Goal: Communication & Community: Ask a question

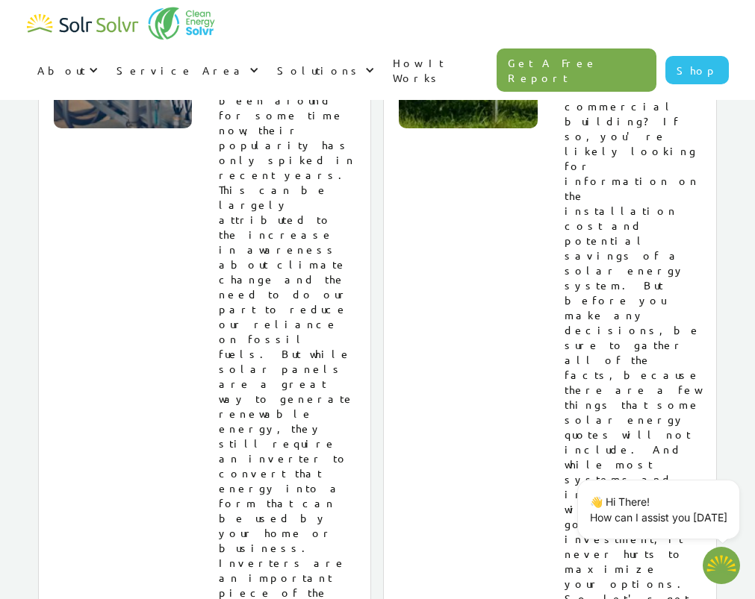
scroll to position [22802, 0]
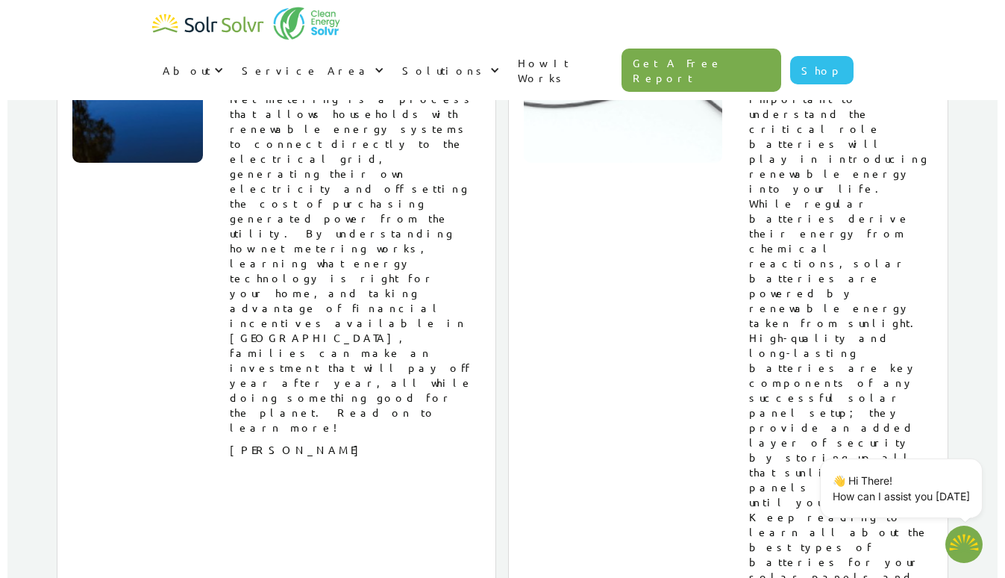
scroll to position [18021, 0]
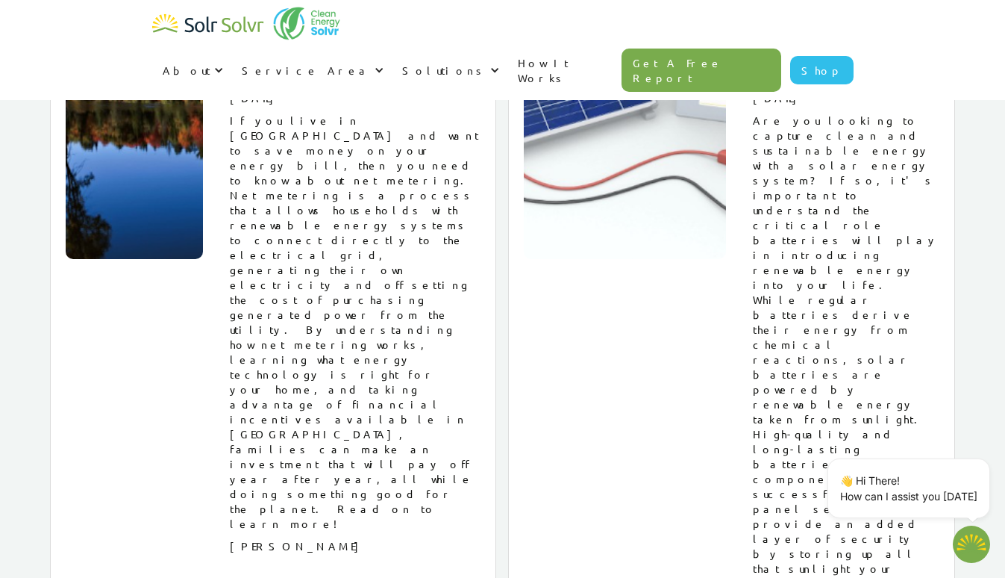
type textarea "x"
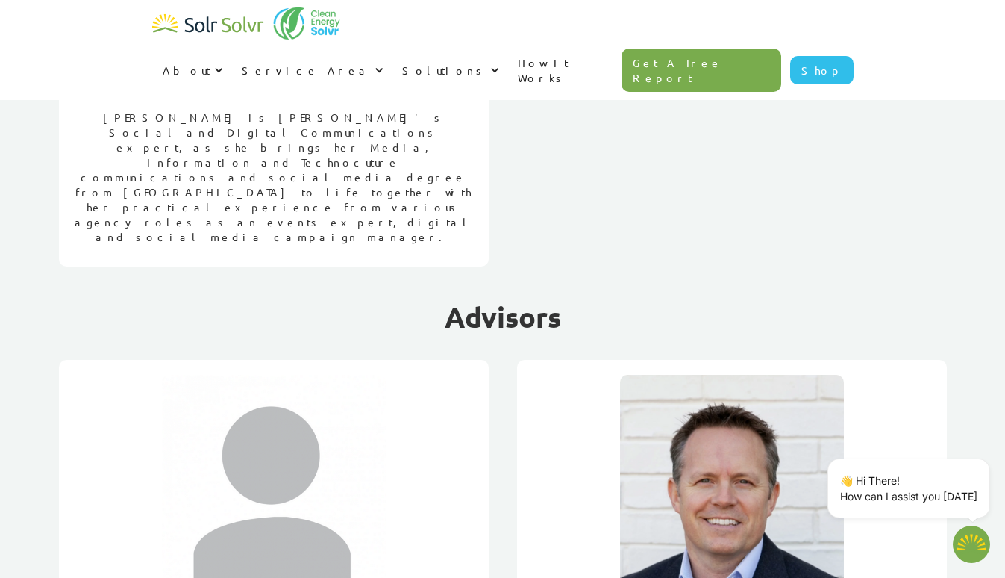
scroll to position [1552, 0]
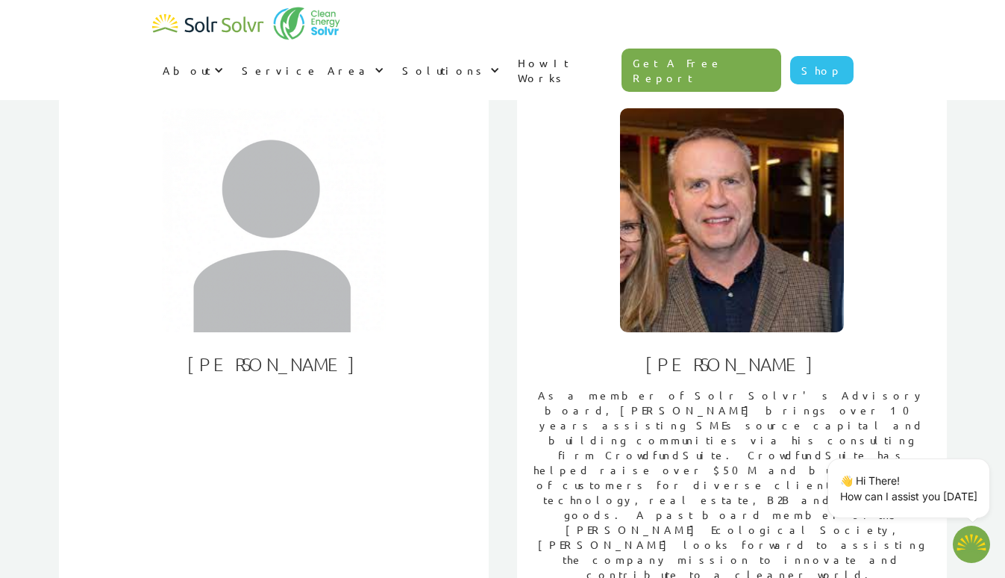
scroll to position [2424, 0]
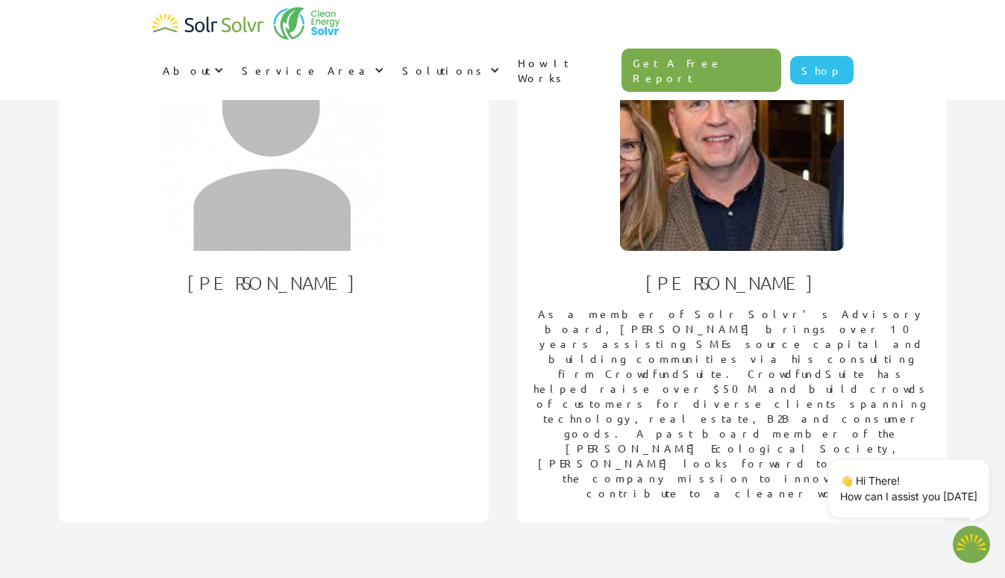
type textarea "x"
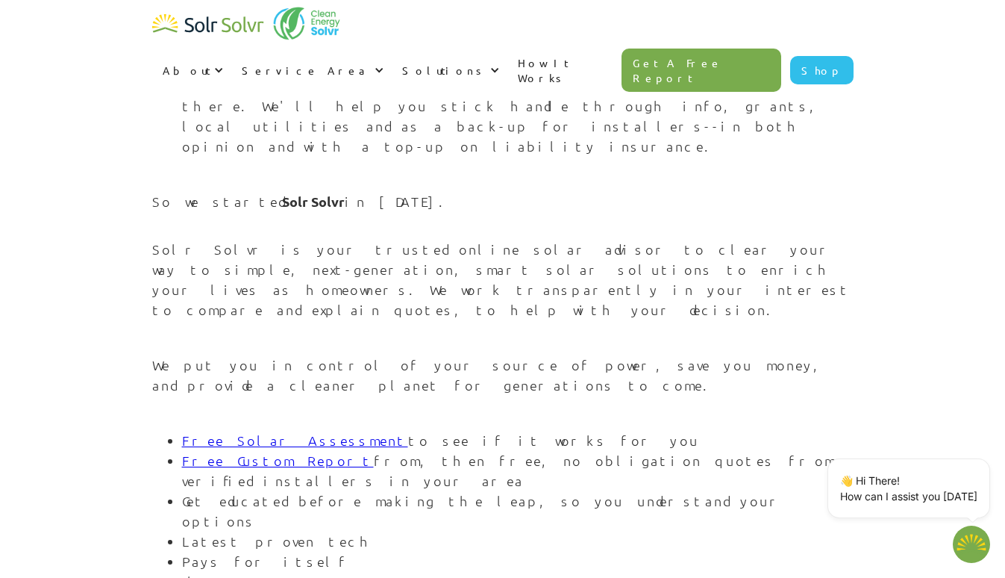
scroll to position [1564, 0]
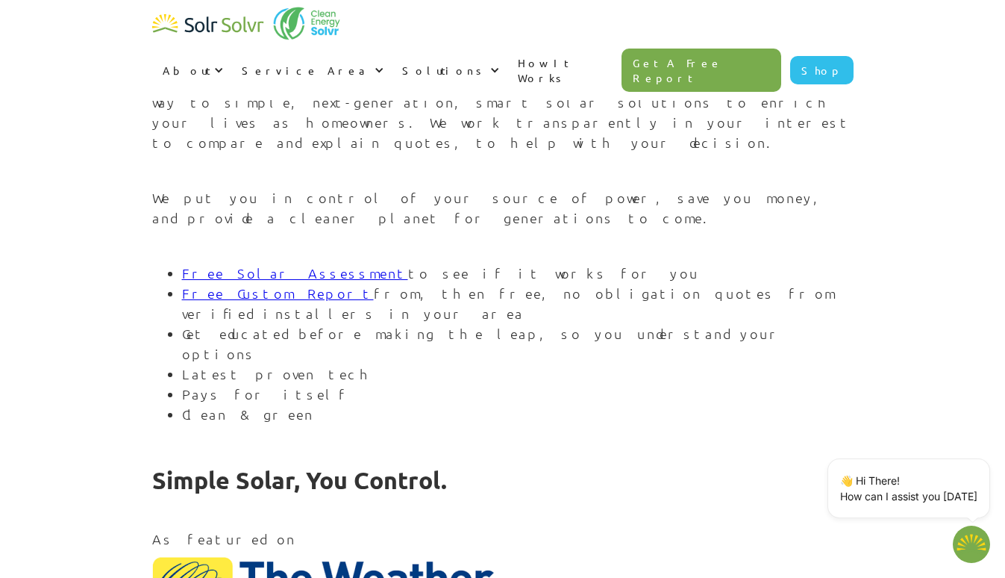
scroll to position [1861, 0]
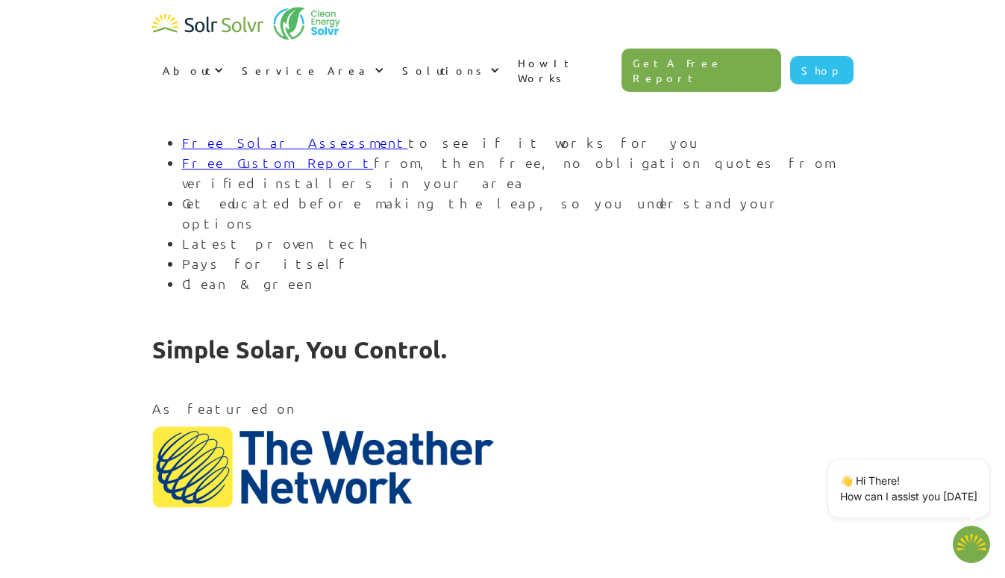
type textarea "x"
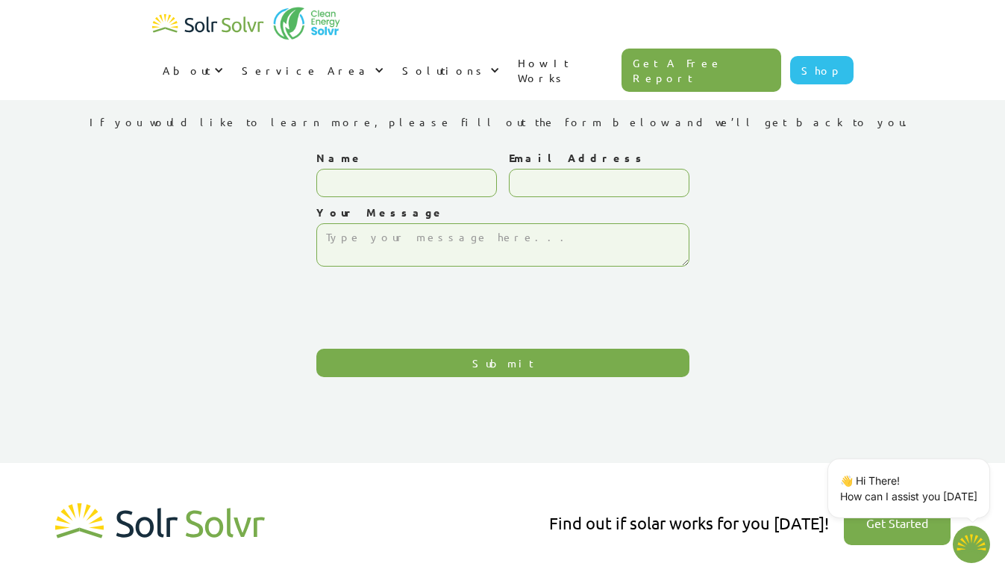
click at [914, 246] on div "Contact Us If you would like to learn more, please fill out the form below and …" at bounding box center [503, 223] width 940 height 329
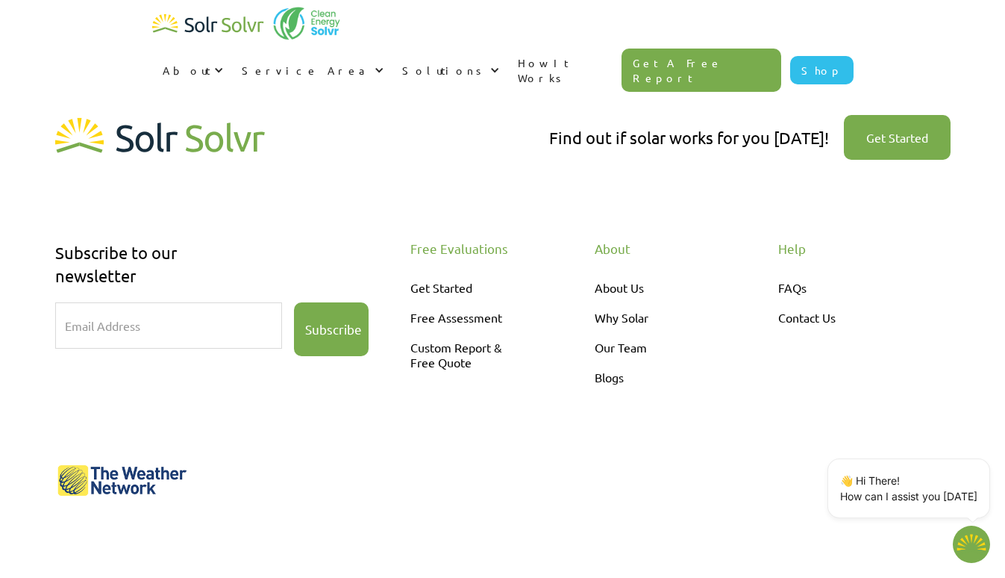
scroll to position [446, 0]
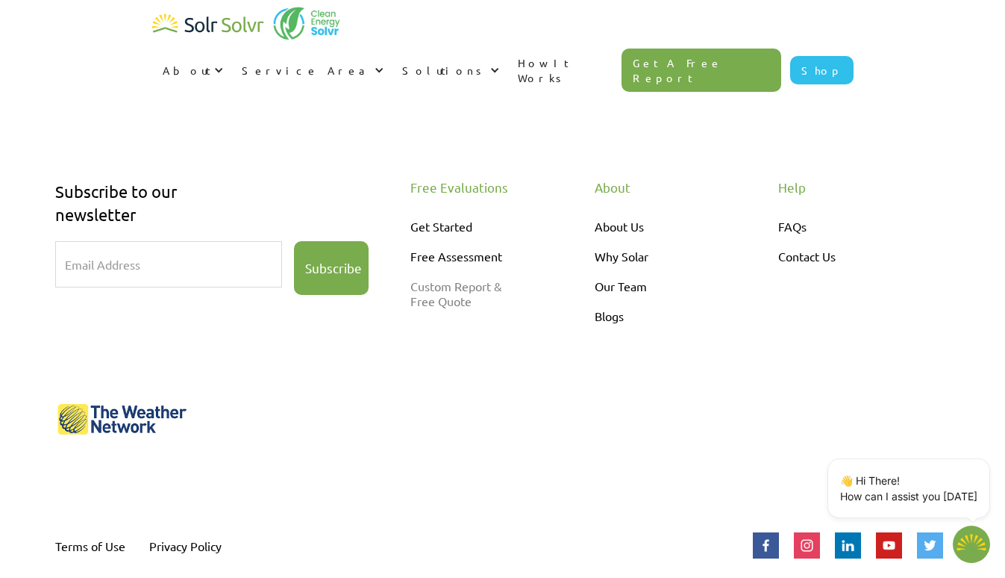
click at [457, 284] on link "Custom Report & Free Quote" at bounding box center [473, 293] width 127 height 45
type textarea "x"
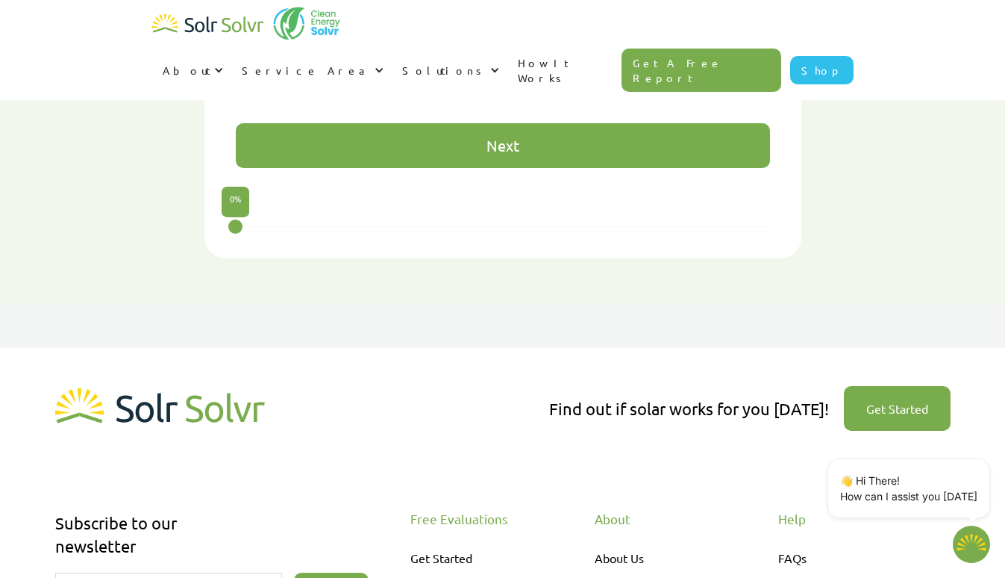
scroll to position [1433, 0]
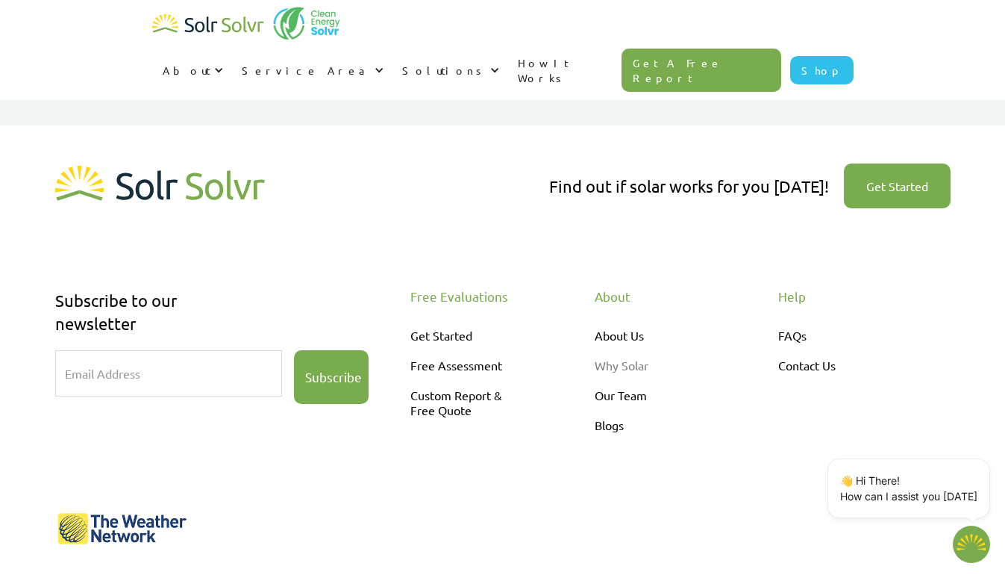
click at [647, 350] on link "Why Solar" at bounding box center [658, 365] width 127 height 30
type textarea "x"
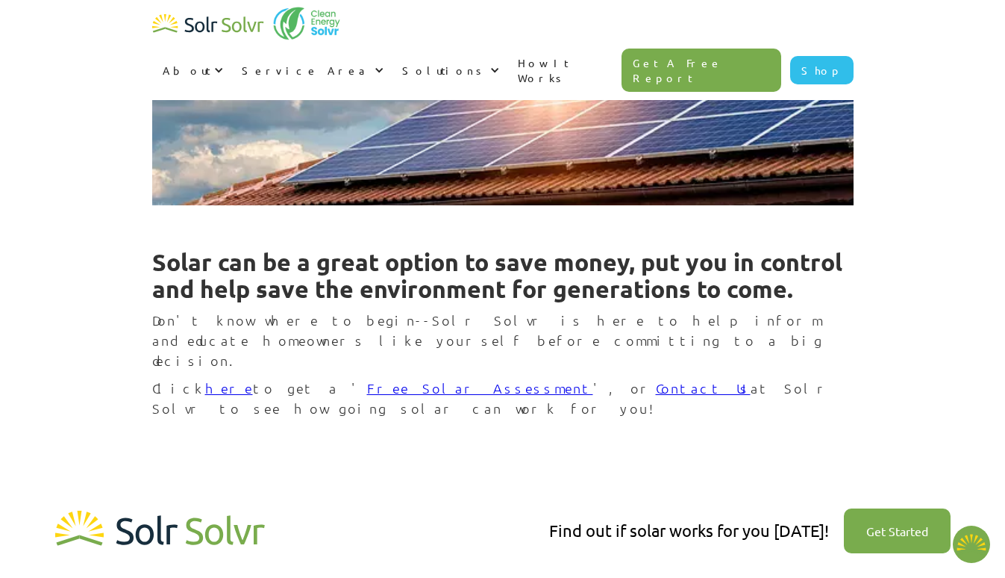
scroll to position [1412, 0]
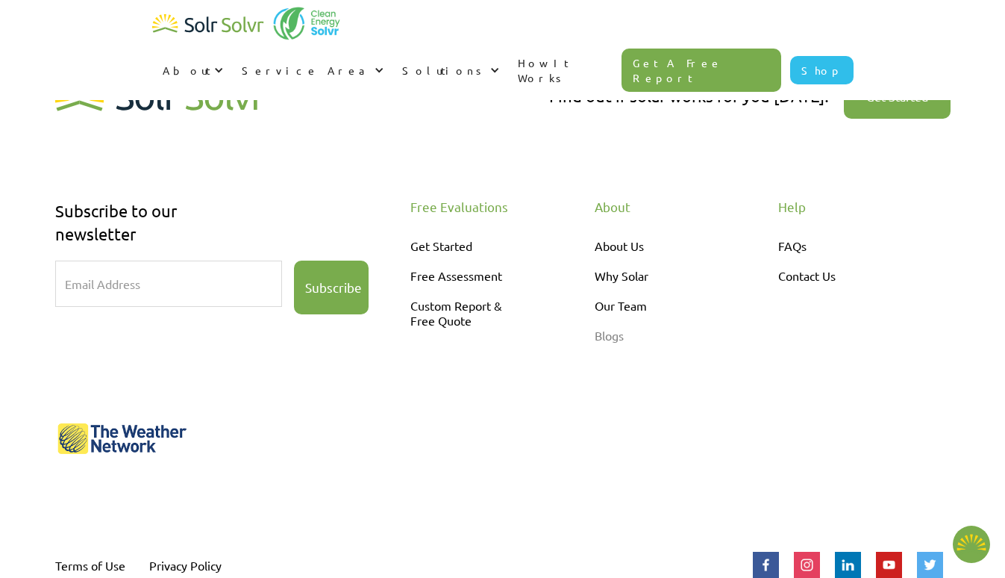
click at [623, 320] on link "Blogs" at bounding box center [658, 335] width 127 height 30
type textarea "x"
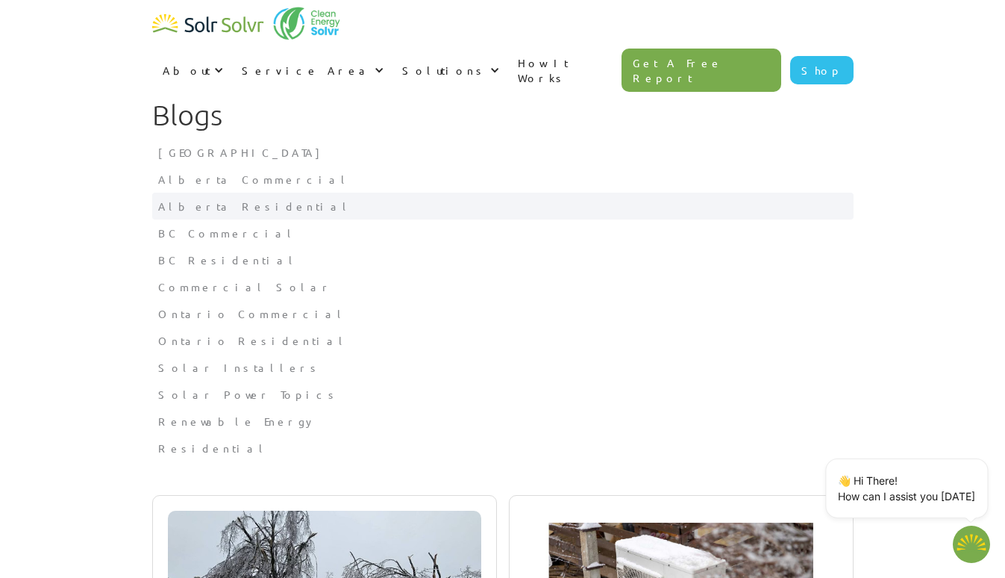
click at [555, 199] on div "Alberta Residential" at bounding box center [503, 206] width 690 height 15
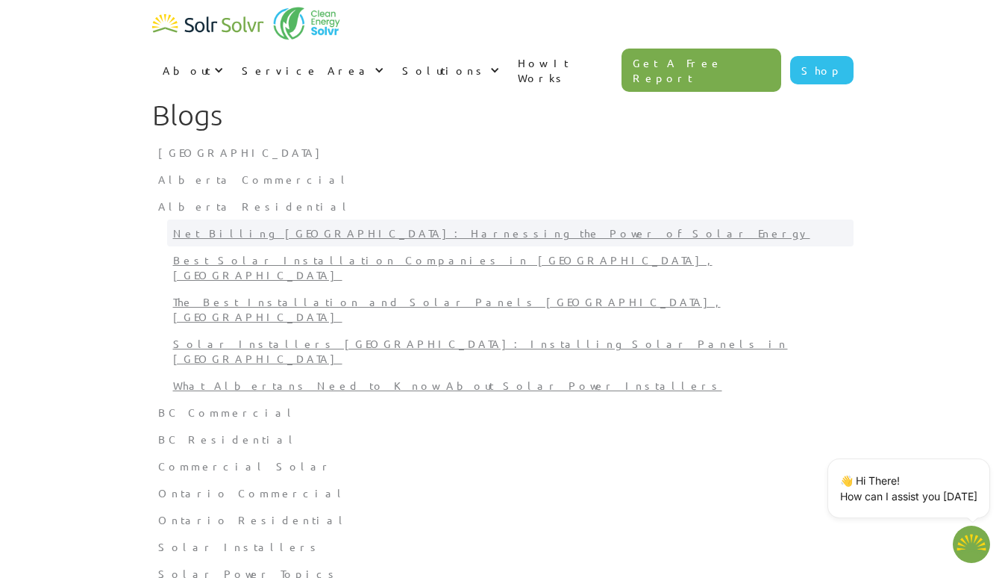
click at [292, 233] on link "Net Billing [GEOGRAPHIC_DATA]: Harnessing the Power of Solar Energy" at bounding box center [510, 232] width 687 height 27
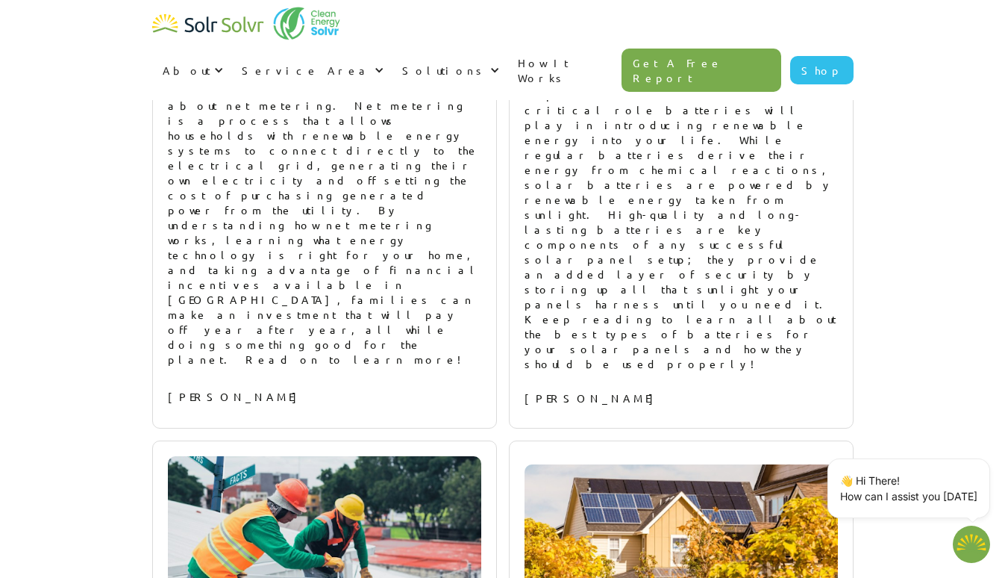
scroll to position [17489, 0]
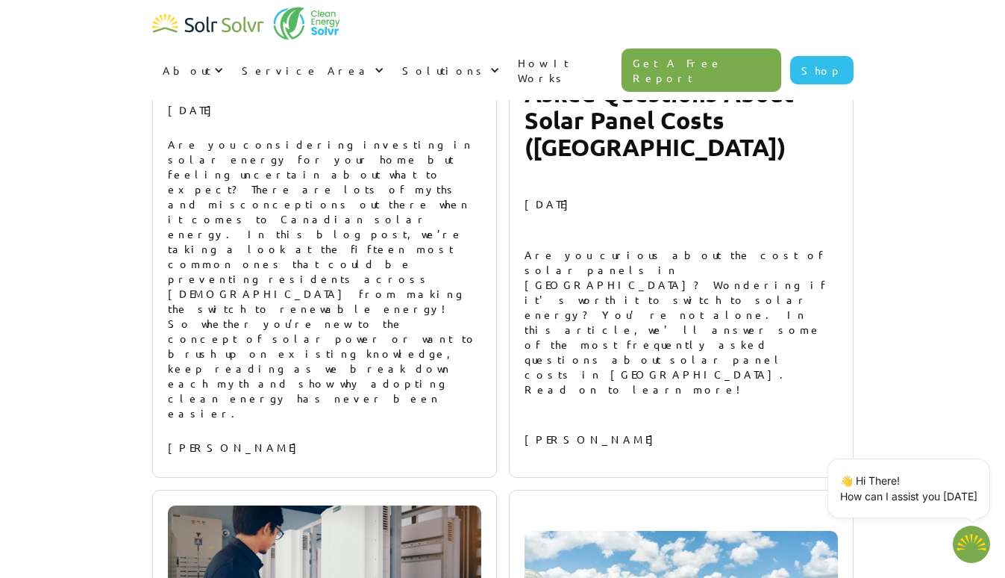
type textarea "x"
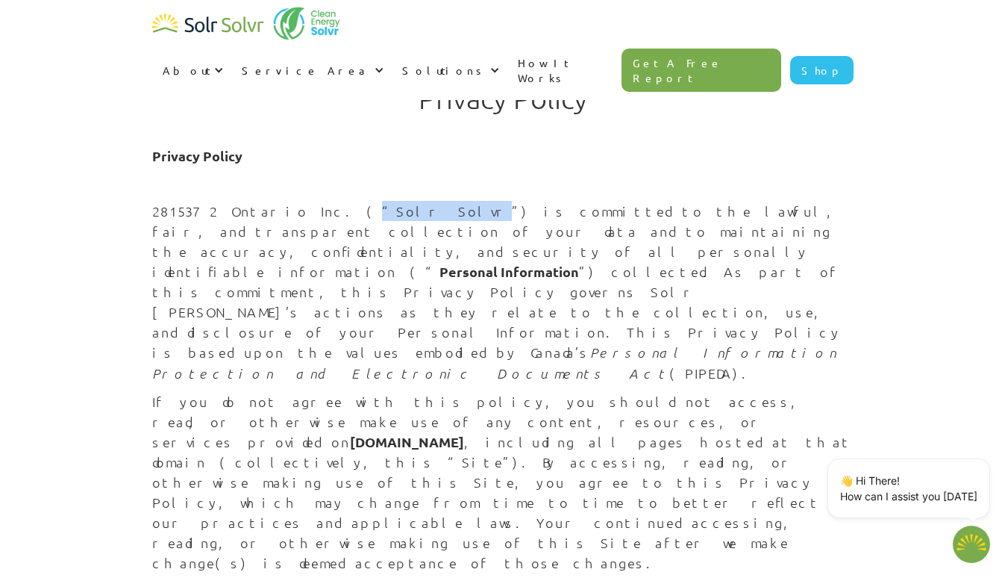
drag, startPoint x: 344, startPoint y: 212, endPoint x: 288, endPoint y: 205, distance: 56.4
click at [287, 205] on p "2815372 Ontario Inc. (“Solr Solvr”) is committed to the lawful, fair, and trans…" at bounding box center [503, 292] width 702 height 183
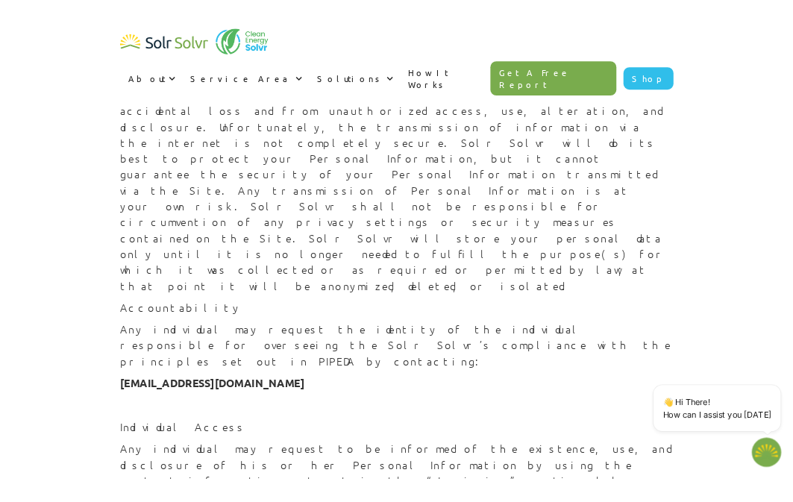
scroll to position [2234, 0]
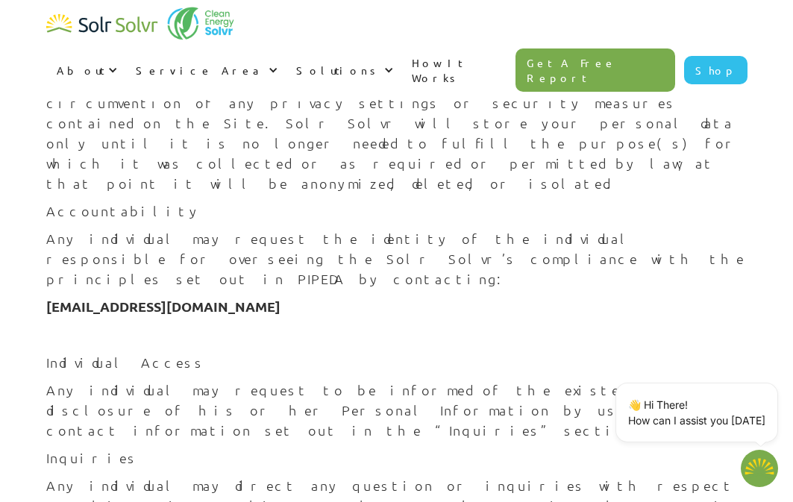
type textarea "x"
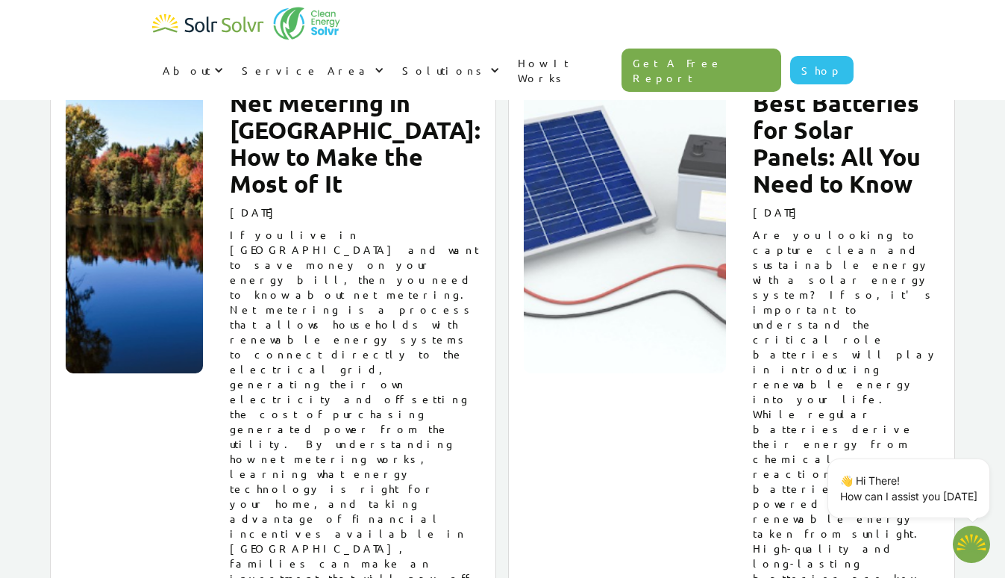
scroll to position [18042, 0]
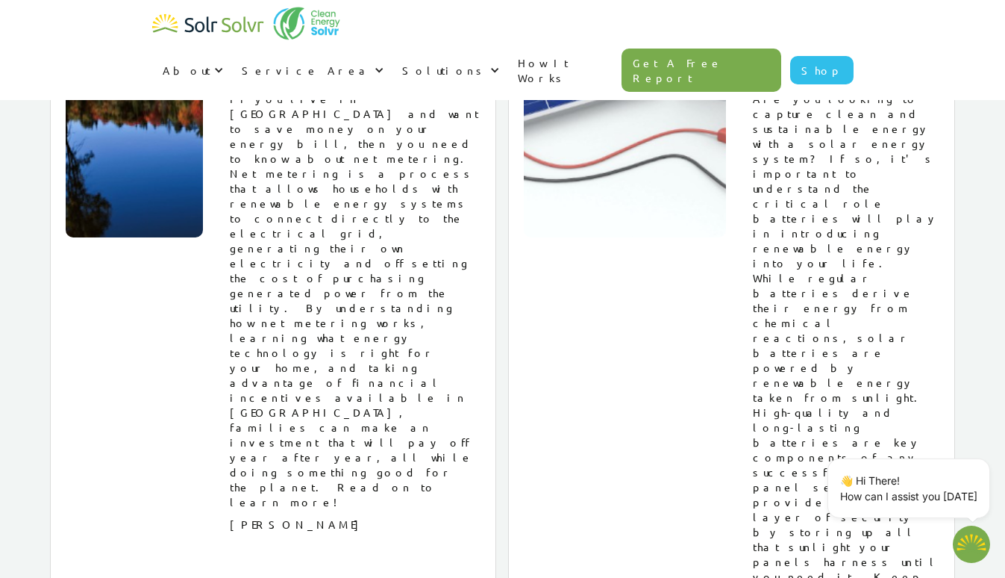
type textarea "x"
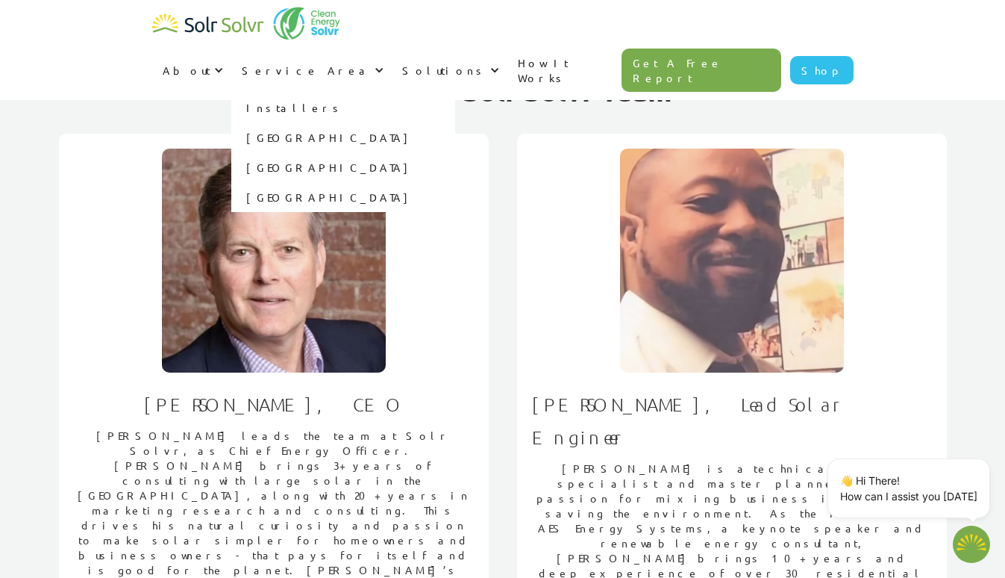
click at [455, 152] on link "[GEOGRAPHIC_DATA]" at bounding box center [343, 167] width 224 height 30
type textarea "x"
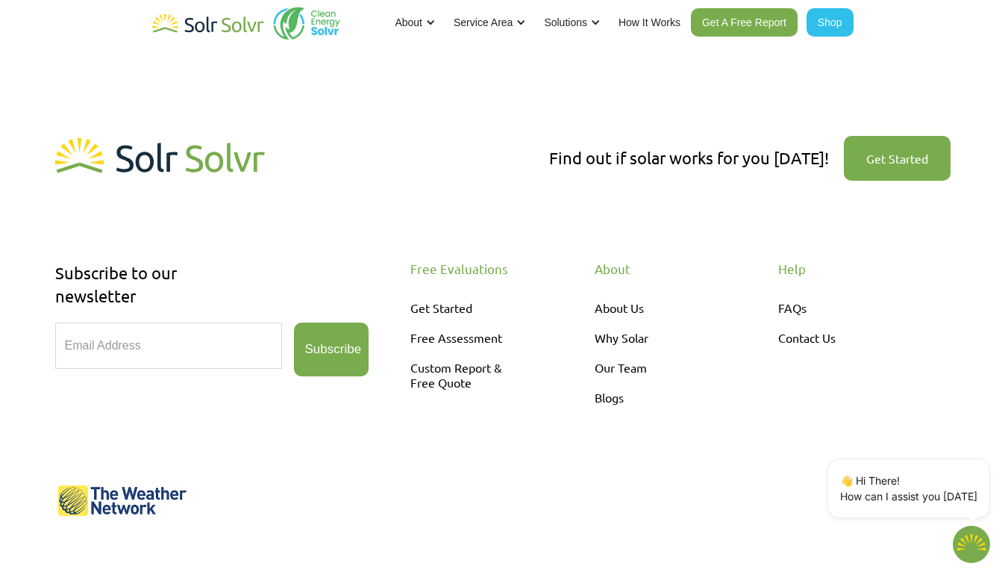
scroll to position [622, 0]
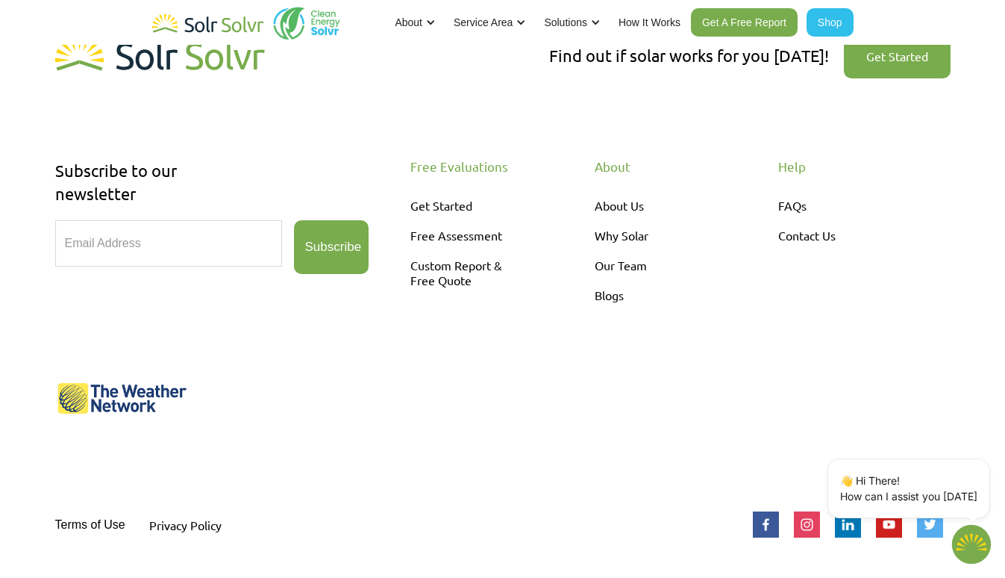
click at [963, 531] on img "Open chatbot widget" at bounding box center [972, 544] width 40 height 39
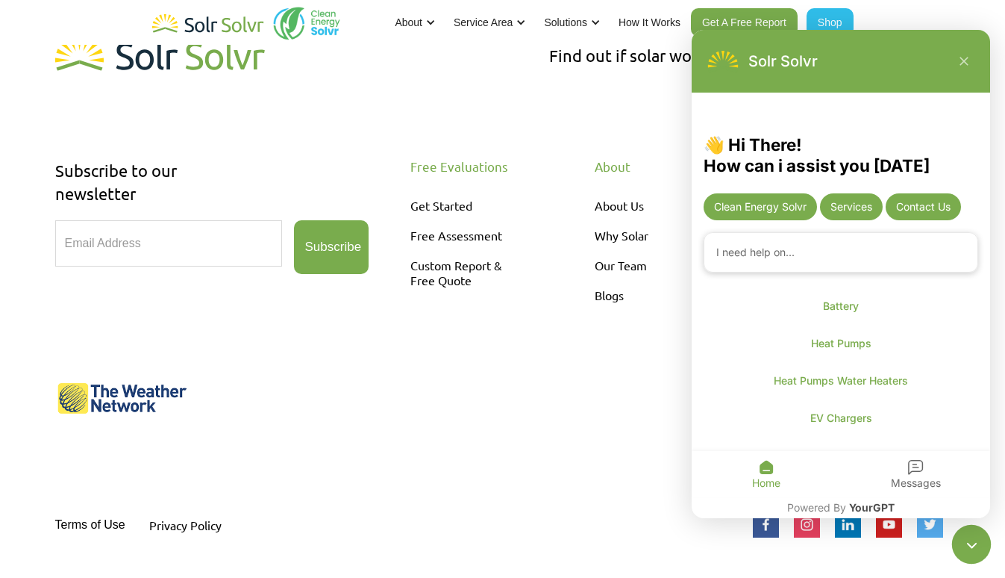
scroll to position [83, 0]
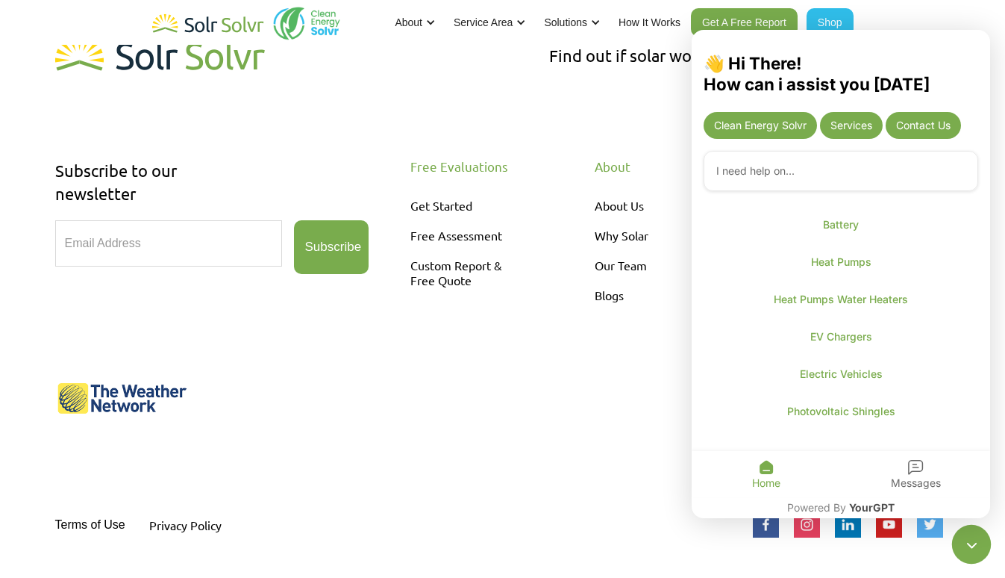
click at [924, 127] on div "Contact Us" at bounding box center [923, 125] width 75 height 27
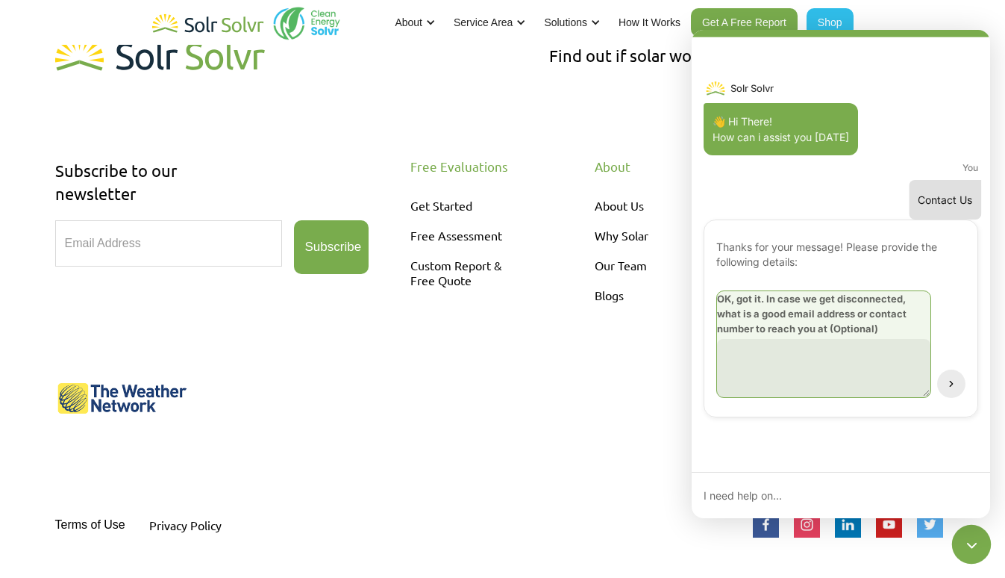
type textarea "x"
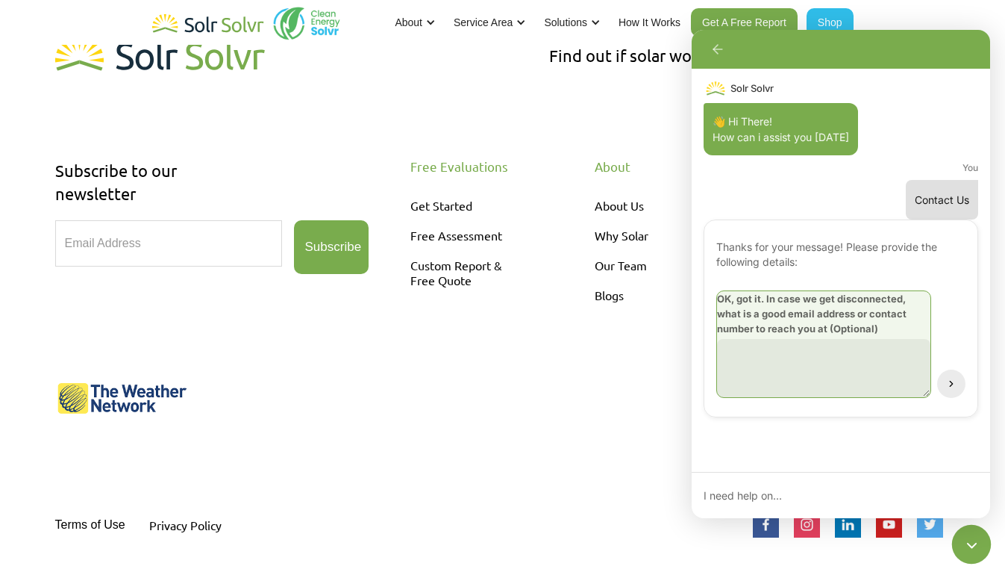
click at [786, 361] on textarea "Chatbot is open" at bounding box center [823, 368] width 213 height 58
type textarea "I was looking to speak with someone in the marketing"
click at [609, 449] on div "Find out if solar works for you [DATE]! Get Started Subscribe to our newsletter…" at bounding box center [503, 287] width 896 height 518
click at [719, 52] on icon "Chatbot is open" at bounding box center [717, 49] width 15 height 15
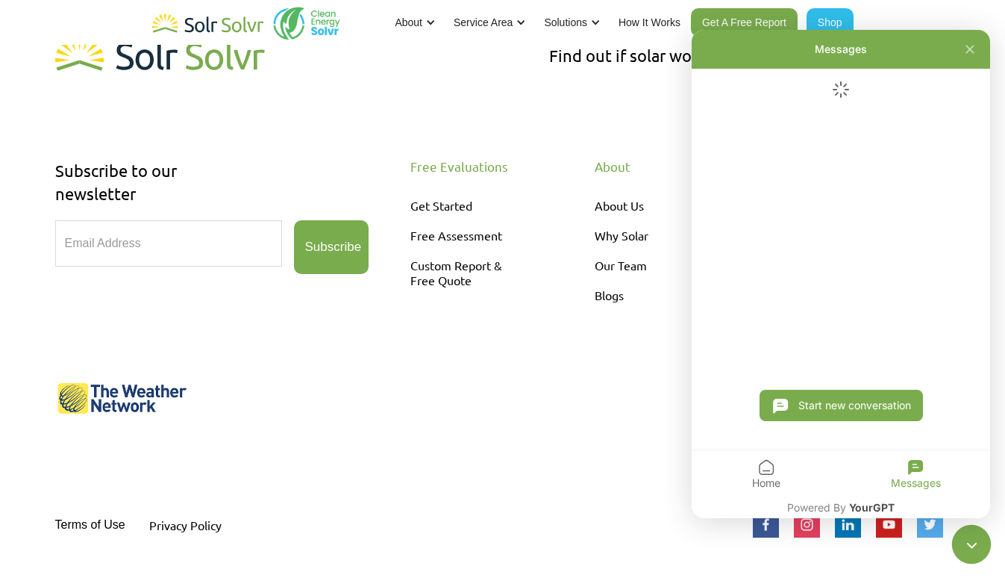
click at [557, 399] on div "Free Evaluations Get Started Free Assessment Custom Report & Free Quote" at bounding box center [496, 297] width 172 height 276
click at [973, 49] on icon "Chatbot is open" at bounding box center [970, 49] width 15 height 15
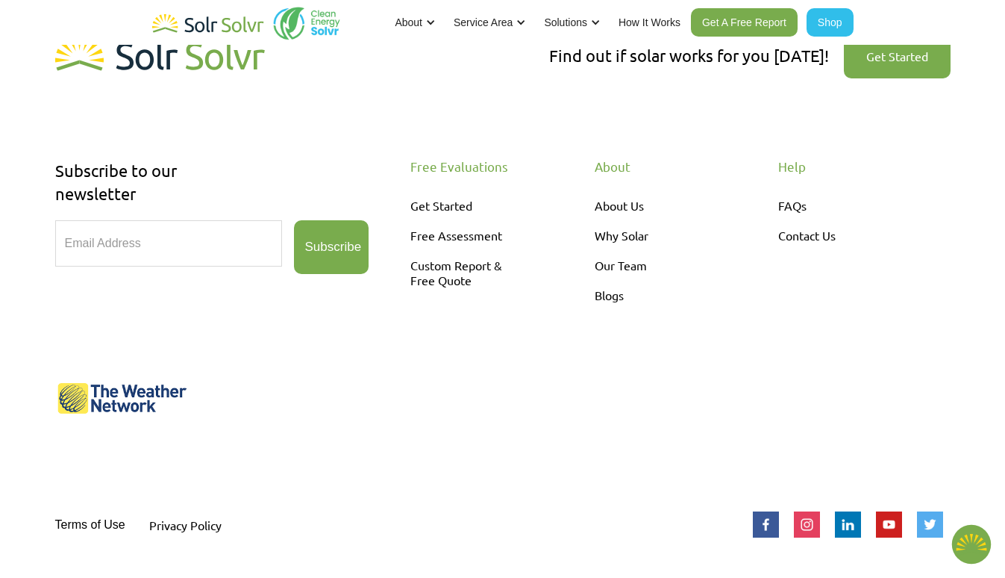
click at [811, 527] on img at bounding box center [807, 524] width 26 height 26
click at [508, 400] on div "Free Evaluations Get Started Free Assessment Custom Report & Free Quote" at bounding box center [496, 297] width 172 height 276
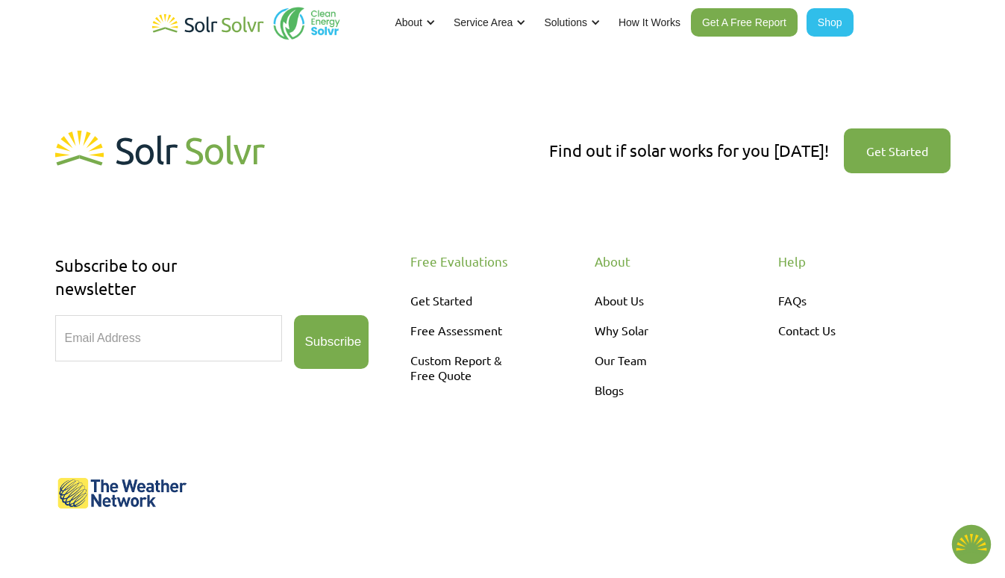
scroll to position [526, 0]
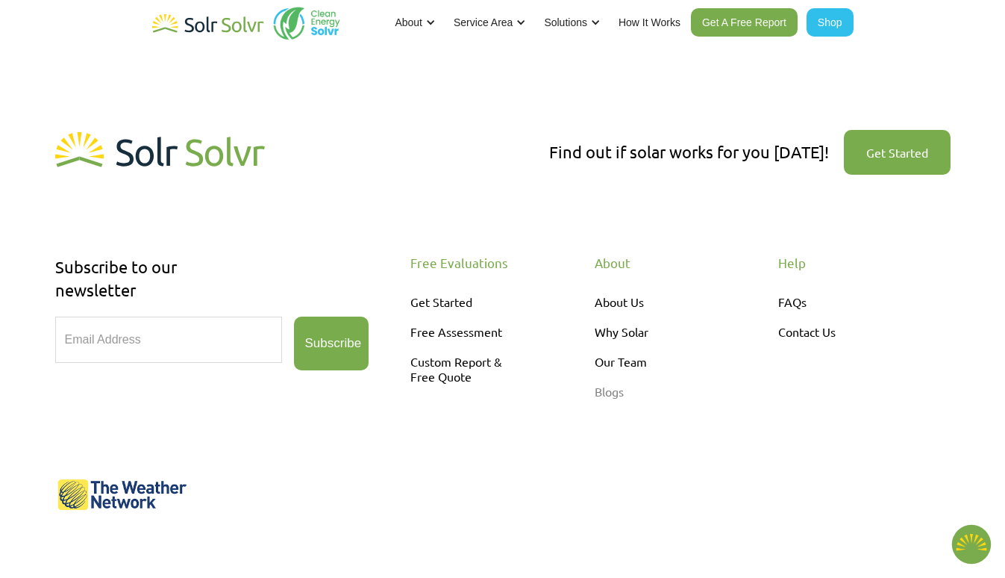
click at [612, 390] on link "Blogs" at bounding box center [658, 391] width 127 height 30
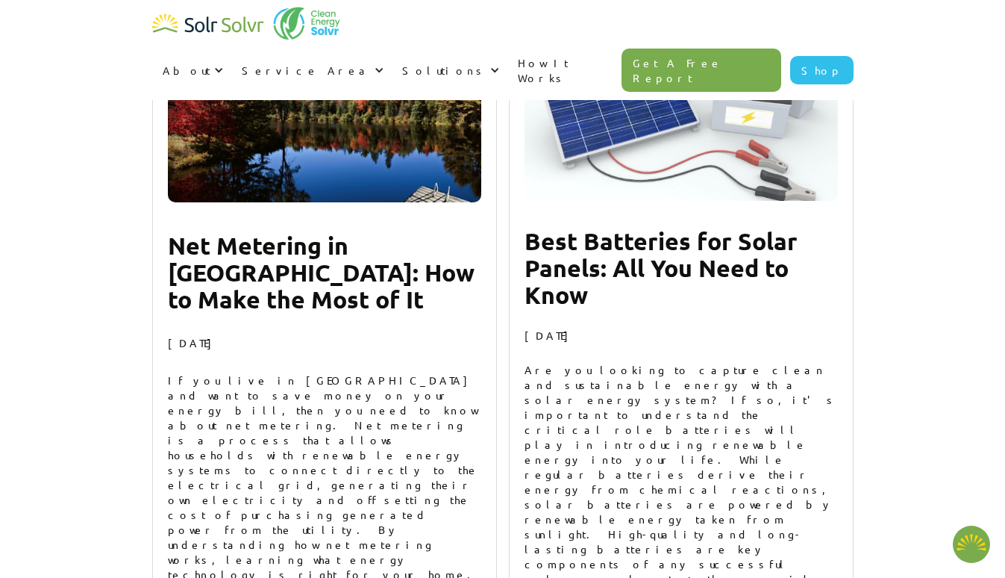
scroll to position [17489, 0]
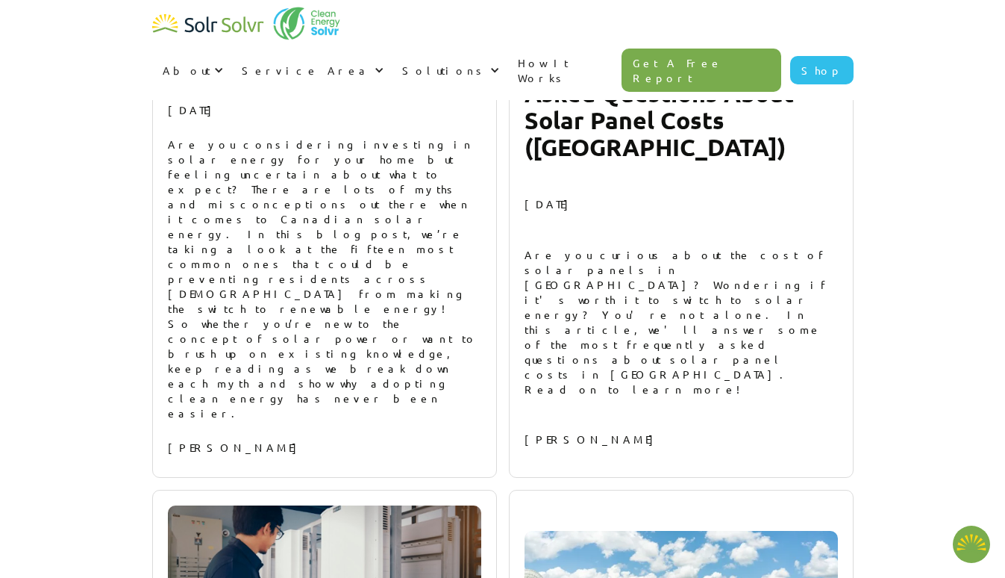
type textarea "x"
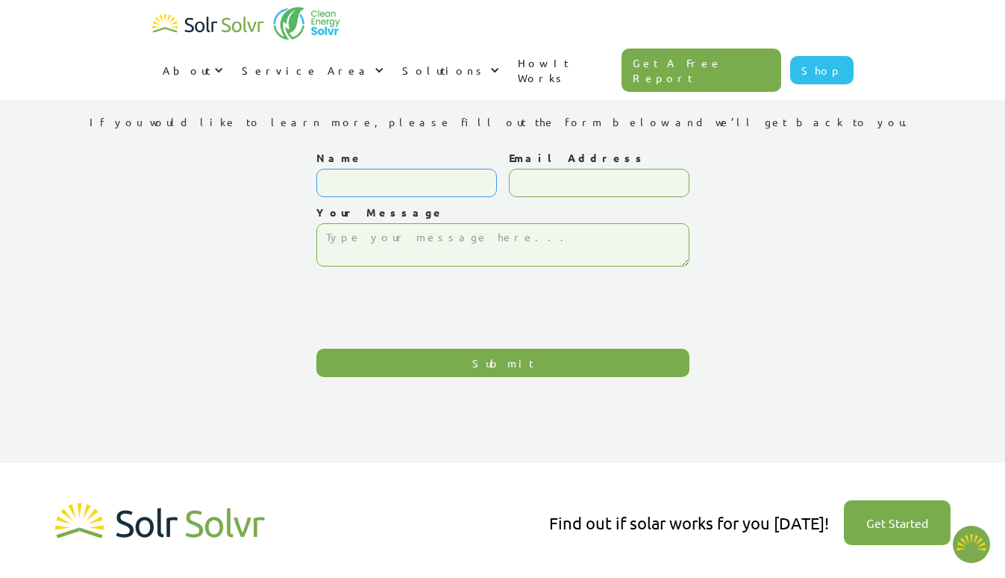
click at [365, 176] on input "Name" at bounding box center [406, 183] width 181 height 28
type textarea "x"
type input "[PERSON_NAME]"
click at [623, 195] on input "Email Address" at bounding box center [599, 183] width 181 height 28
type input "[PERSON_NAME][EMAIL_ADDRESS][DOMAIN_NAME]"
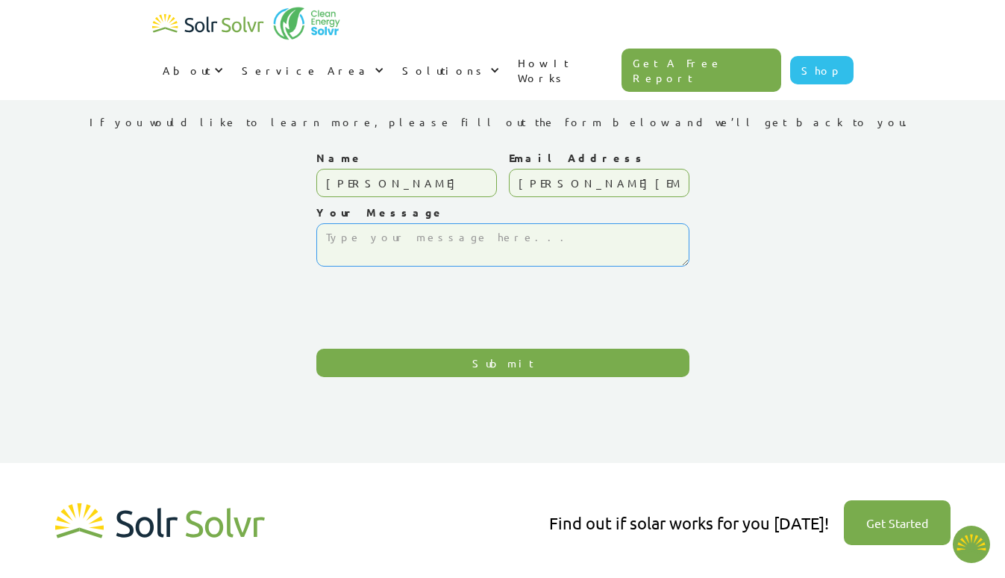
click at [448, 260] on textarea "Your Message" at bounding box center [502, 244] width 373 height 43
click at [457, 242] on textarea "Your Message" at bounding box center [502, 244] width 373 height 43
click at [507, 257] on textarea "Hello, I was hoping to reach someone to discuss some potential business to busi…" at bounding box center [502, 244] width 373 height 43
click at [521, 252] on textarea "Hello, I was hoping to reach someone to discuss some potential business to busi…" at bounding box center [502, 244] width 373 height 43
drag, startPoint x: 374, startPoint y: 251, endPoint x: 260, endPoint y: 251, distance: 114.2
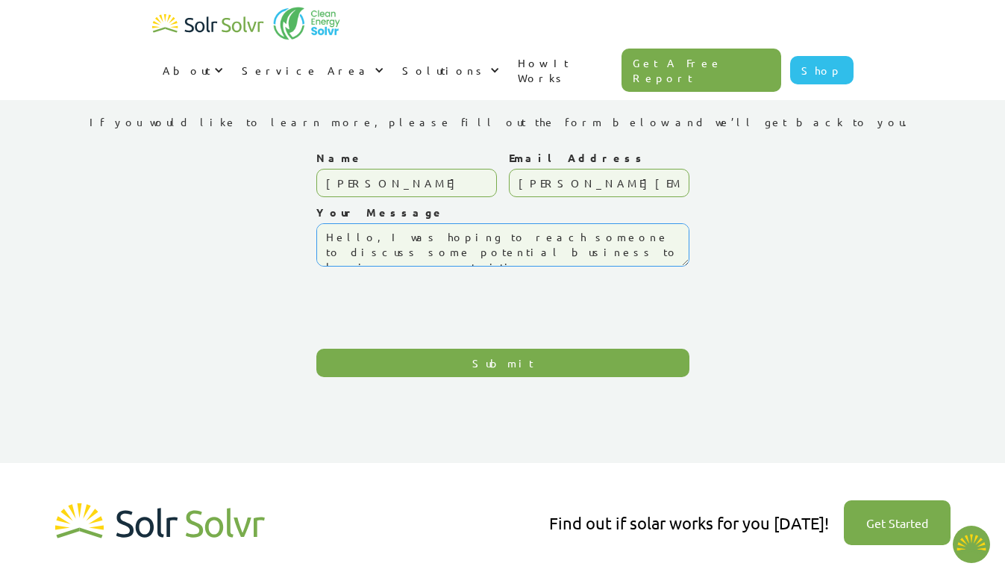
click at [261, 251] on div "Contact Us If you would like to learn more, please fill out the form below and …" at bounding box center [503, 223] width 940 height 329
click at [643, 258] on textarea "Hello, I was hoping to reach someone to discuss some potential business opportu…" at bounding box center [502, 244] width 373 height 43
type textarea "Hello, I was hoping to reach someone to discuss some potential business opportu…"
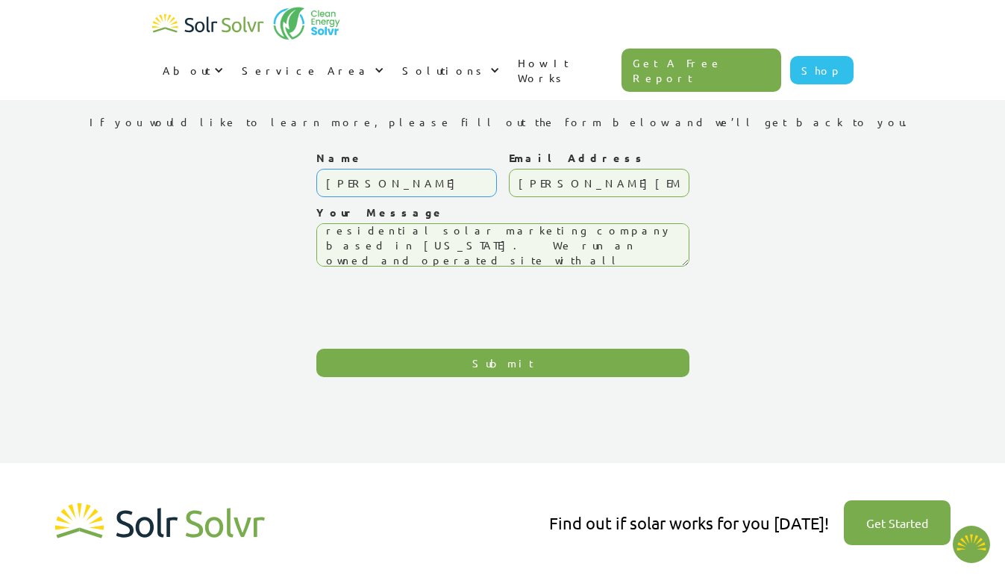
click at [450, 187] on input "[PERSON_NAME]" at bounding box center [406, 183] width 181 height 28
type input "[PERSON_NAME]"
click at [621, 252] on textarea "Hello, I was hoping to reach someone to discuss some potential business opportu…" at bounding box center [502, 244] width 373 height 43
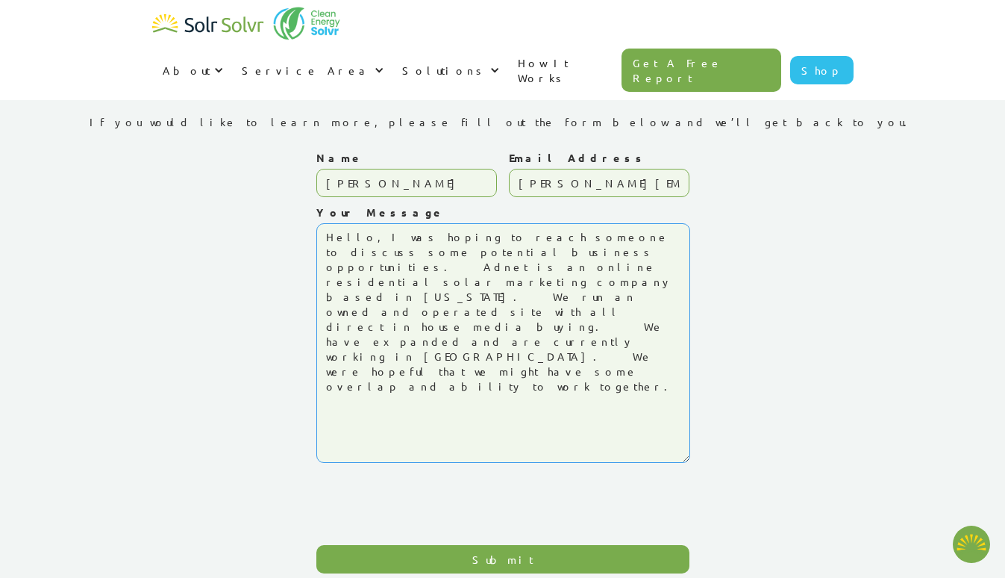
drag, startPoint x: 687, startPoint y: 262, endPoint x: 681, endPoint y: 437, distance: 174.7
click at [681, 439] on textarea "Hello, I was hoping to reach someone to discuss some potential business opportu…" at bounding box center [503, 343] width 374 height 240
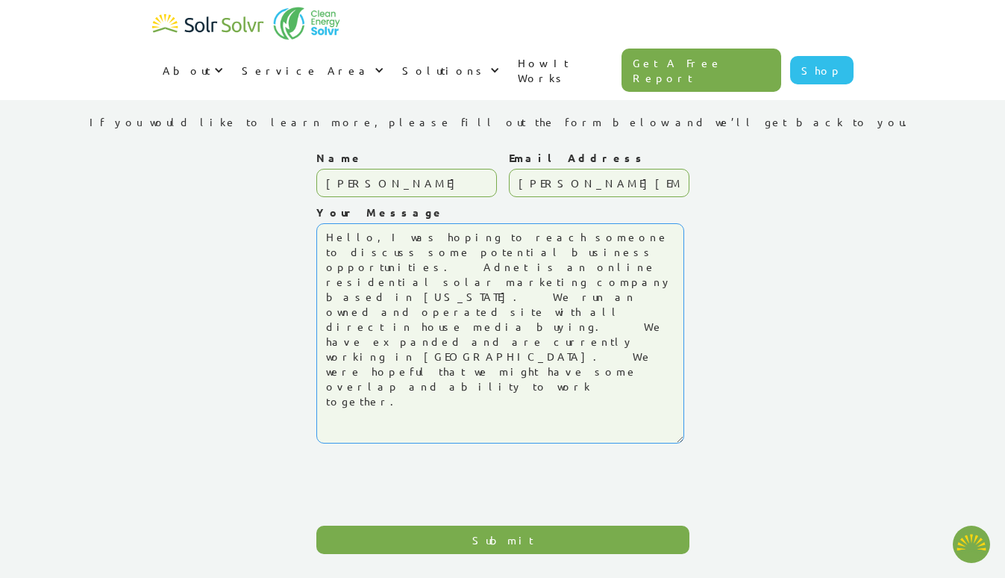
click at [444, 351] on textarea "Hello, I was hoping to reach someone to discuss some potential business opportu…" at bounding box center [500, 333] width 368 height 220
click at [566, 234] on textarea "Hello, I was hoping to reach someone to discuss some potential business opportu…" at bounding box center [500, 333] width 368 height 220
click at [464, 334] on textarea "Hello, I was hoping to reach someone to discuss potential business opportunitie…" at bounding box center [500, 333] width 368 height 220
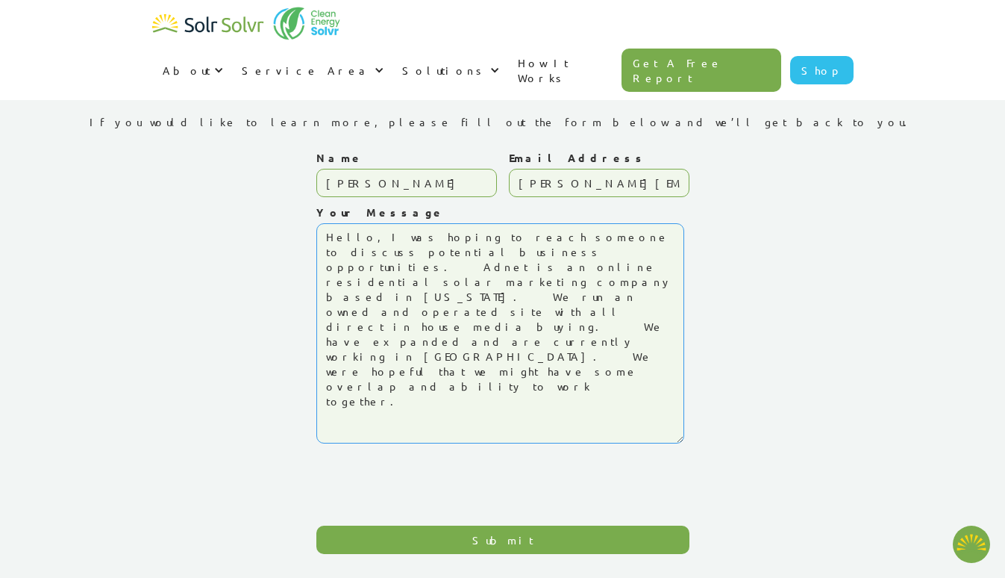
drag, startPoint x: 487, startPoint y: 252, endPoint x: 513, endPoint y: 252, distance: 26.1
click at [491, 252] on textarea "Hello, I was hoping to reach someone to discuss potential business opportunitie…" at bounding box center [500, 333] width 368 height 220
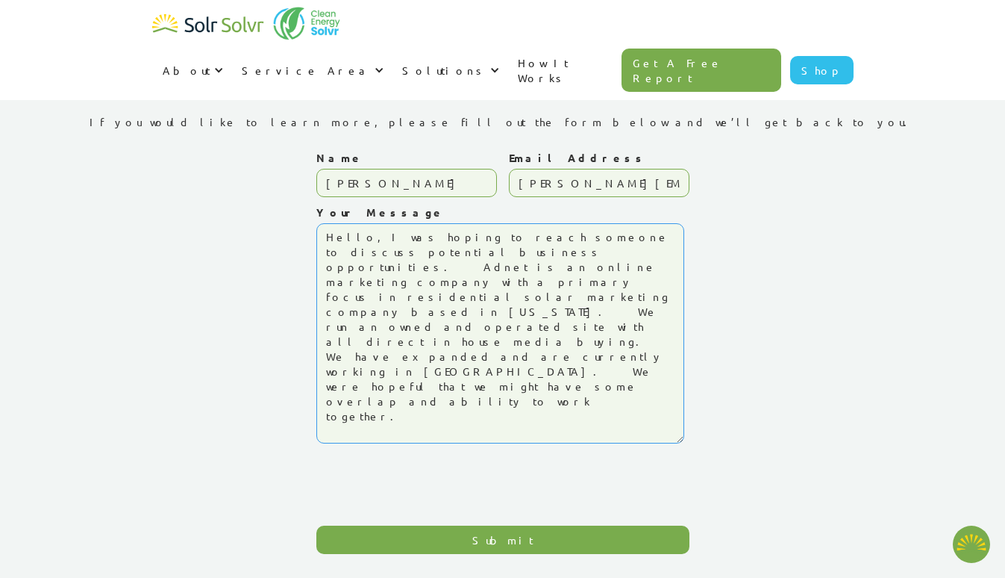
drag, startPoint x: 443, startPoint y: 266, endPoint x: 496, endPoint y: 263, distance: 53.1
click at [496, 263] on textarea "Hello, I was hoping to reach someone to discuss potential business opportunitie…" at bounding box center [500, 333] width 368 height 220
drag, startPoint x: 615, startPoint y: 266, endPoint x: 466, endPoint y: 267, distance: 148.5
click at [466, 267] on textarea "Hello, I was hoping to reach someone to discuss potential business opportunitie…" at bounding box center [500, 333] width 368 height 220
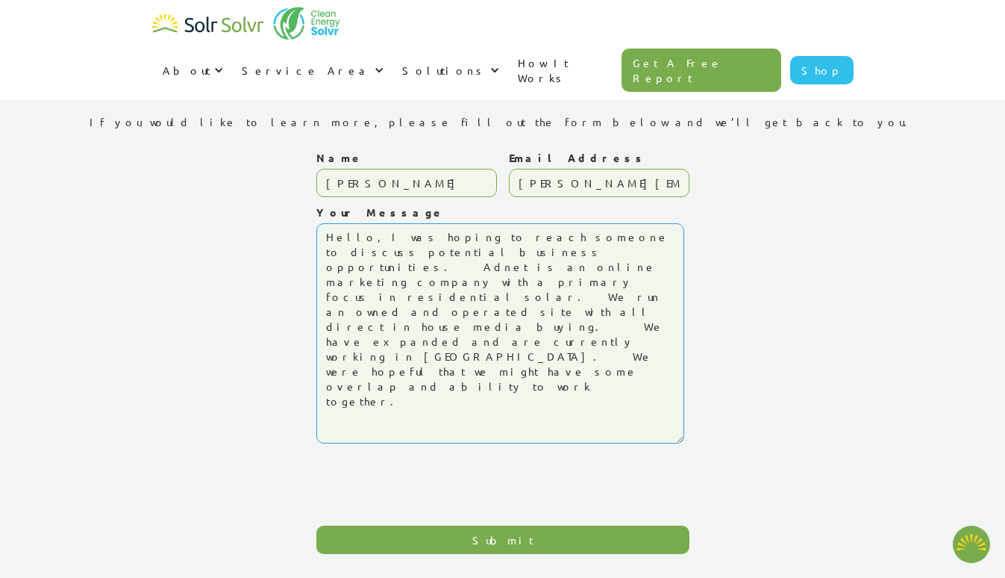
click at [475, 265] on textarea "Hello, I was hoping to reach someone to discuss potential business opportunitie…" at bounding box center [500, 333] width 368 height 220
click at [507, 332] on textarea "Hello, I was hoping to reach someone to discuss potential business opportunitie…" at bounding box center [500, 333] width 368 height 220
click at [646, 267] on textarea "Hello, I was hoping to reach someone to discuss potential business opportunitie…" at bounding box center [500, 333] width 368 height 220
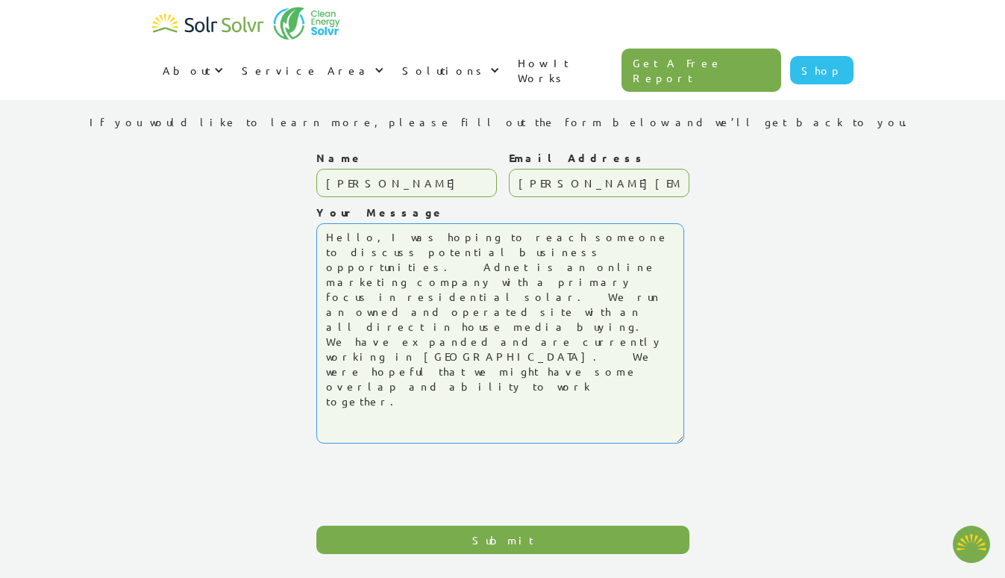
click at [347, 284] on textarea "Hello, I was hoping to reach someone to discuss potential business opportunitie…" at bounding box center [500, 333] width 368 height 220
click at [423, 275] on textarea "Hello, I was hoping to reach someone to discuss potential business opportunitie…" at bounding box center [500, 333] width 368 height 220
click at [431, 275] on textarea "Hello, I was hoping to reach someone to discuss potential business opportunitie…" at bounding box center [500, 333] width 368 height 220
click at [375, 298] on textarea "Hello, I was hoping to reach someone to discuss potential business opportunitie…" at bounding box center [500, 333] width 368 height 220
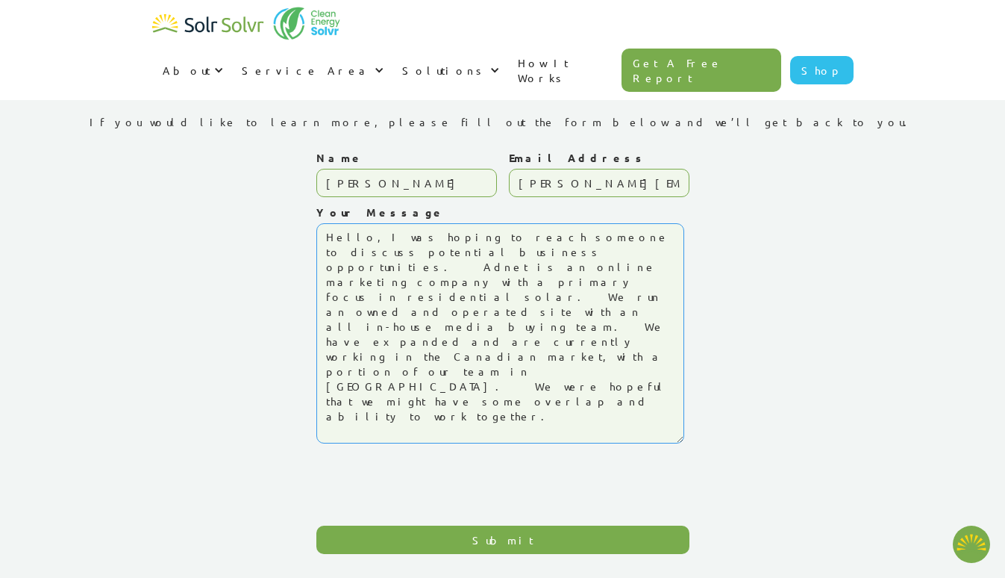
click at [474, 334] on textarea "Hello, I was hoping to reach someone to discuss potential business opportunitie…" at bounding box center [500, 333] width 368 height 220
click at [469, 334] on textarea "Hello, I was hoping to reach someone to discuss potential business opportunitie…" at bounding box center [500, 333] width 368 height 220
click at [471, 334] on textarea "Hello, I was hoping to reach someone to discuss potential business opportunitie…" at bounding box center [500, 333] width 368 height 220
click at [722, 317] on div "Contact Us If you would like to learn more, please fill out the form below and …" at bounding box center [503, 312] width 940 height 506
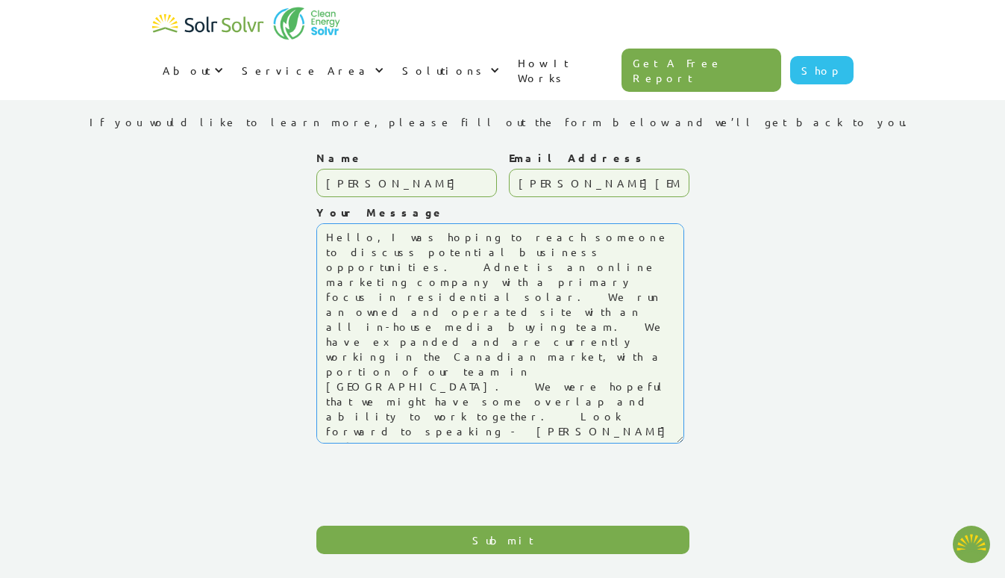
click at [487, 390] on textarea "Hello, I was hoping to reach someone to discuss potential business opportunitie…" at bounding box center [500, 333] width 368 height 220
click at [664, 266] on textarea "Hello, I was hoping to reach someone to discuss potential business opportunitie…" at bounding box center [500, 333] width 368 height 220
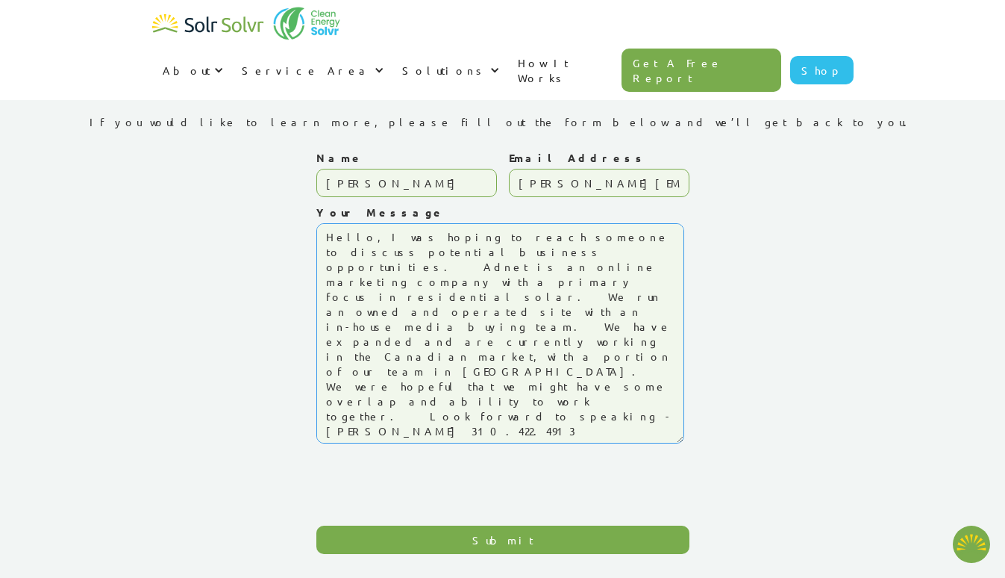
click at [412, 348] on textarea "Hello, I was hoping to reach someone to discuss potential business opportunitie…" at bounding box center [500, 333] width 368 height 220
click at [372, 378] on textarea "Hello, I was hoping to reach someone to discuss potential business opportunitie…" at bounding box center [500, 333] width 368 height 220
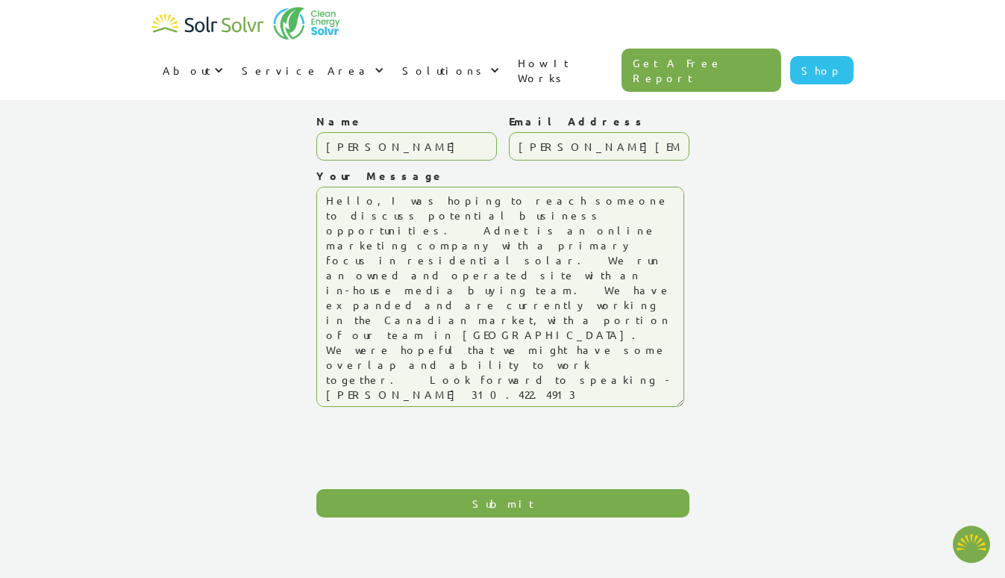
click at [268, 360] on div "Contact Us If you would like to learn more, please fill out the form below and …" at bounding box center [503, 275] width 940 height 506
click at [610, 454] on div "Contact Us Form" at bounding box center [502, 443] width 373 height 58
drag, startPoint x: 674, startPoint y: 316, endPoint x: 185, endPoint y: 78, distance: 544.1
click at [189, 79] on div "Contact Us If you would like to learn more, please fill out the form below and …" at bounding box center [503, 275] width 940 height 506
click at [519, 277] on textarea "Hello, I was hoping to reach someone to discuss potential business opportunitie…" at bounding box center [500, 297] width 368 height 220
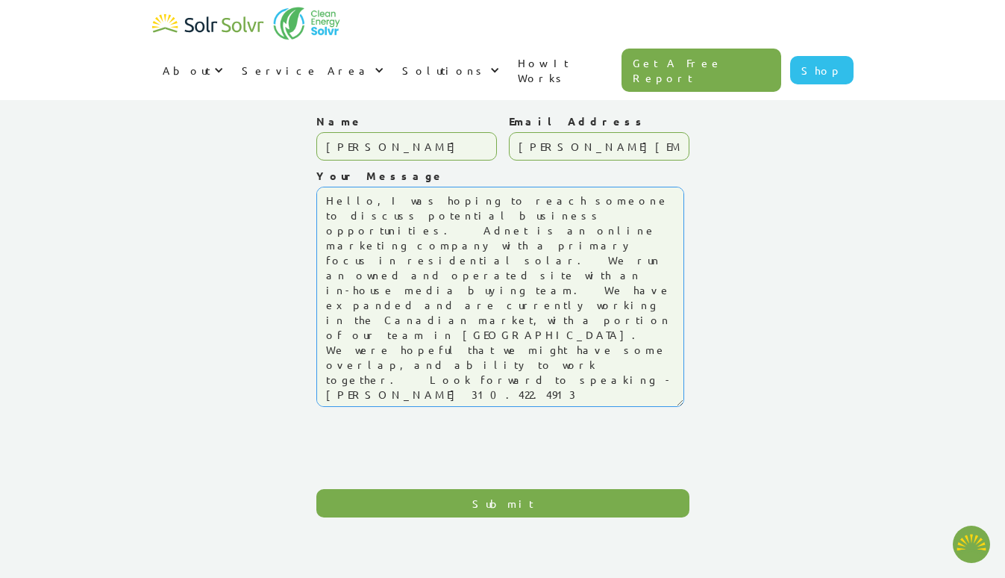
type textarea "Hello, I was hoping to reach someone to discuss potential business opportunitie…"
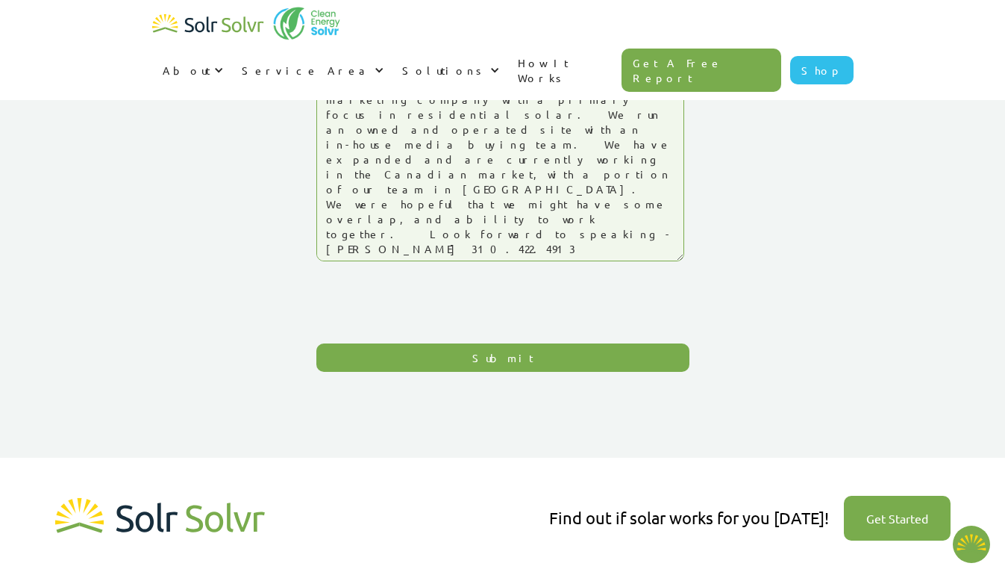
scroll to position [216, 0]
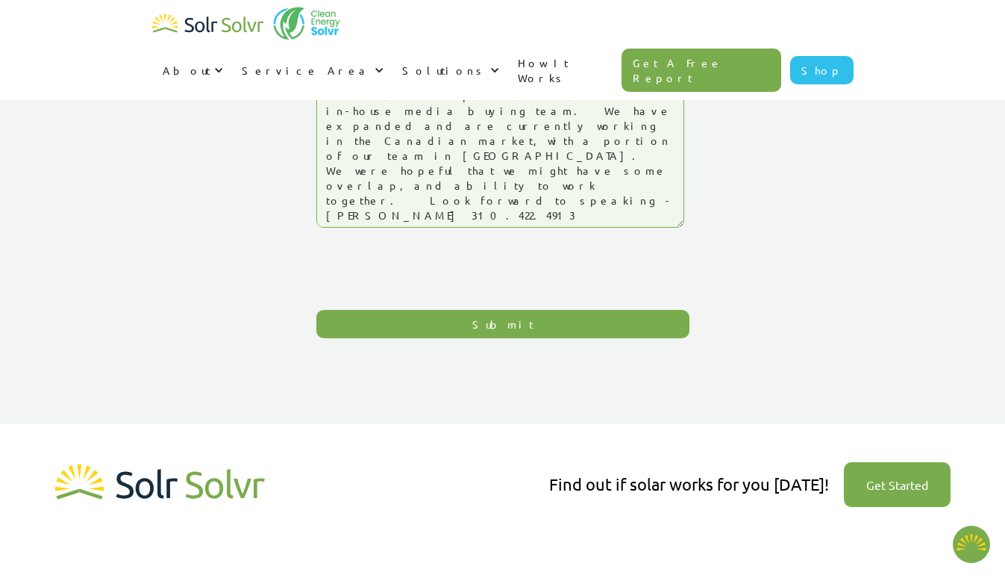
click at [471, 372] on div "Contact Us If you would like to learn more, please fill out the form below and …" at bounding box center [502, 81] width 1005 height 595
click at [484, 319] on input "Submit" at bounding box center [502, 324] width 373 height 28
type input "Please wait..."
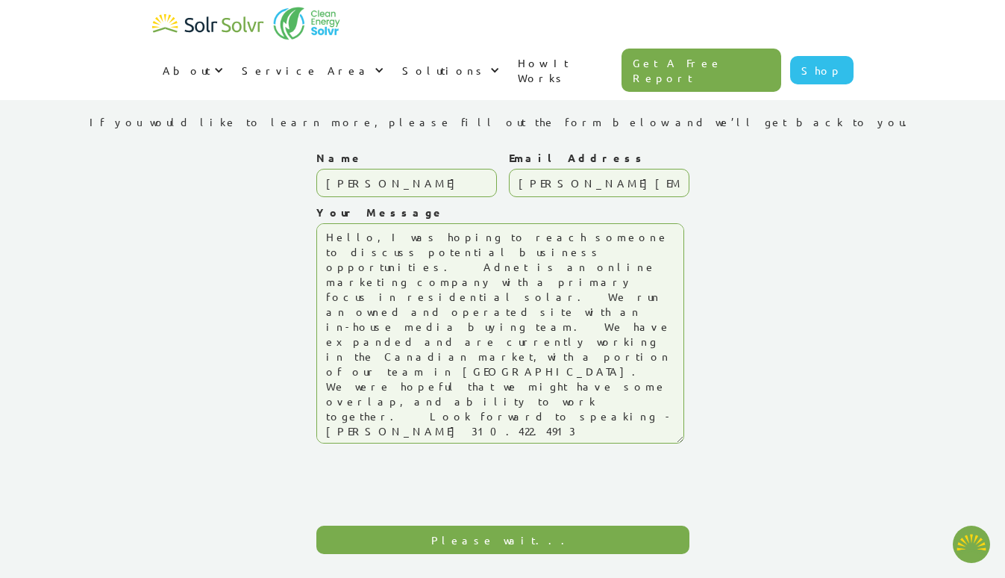
type textarea "x"
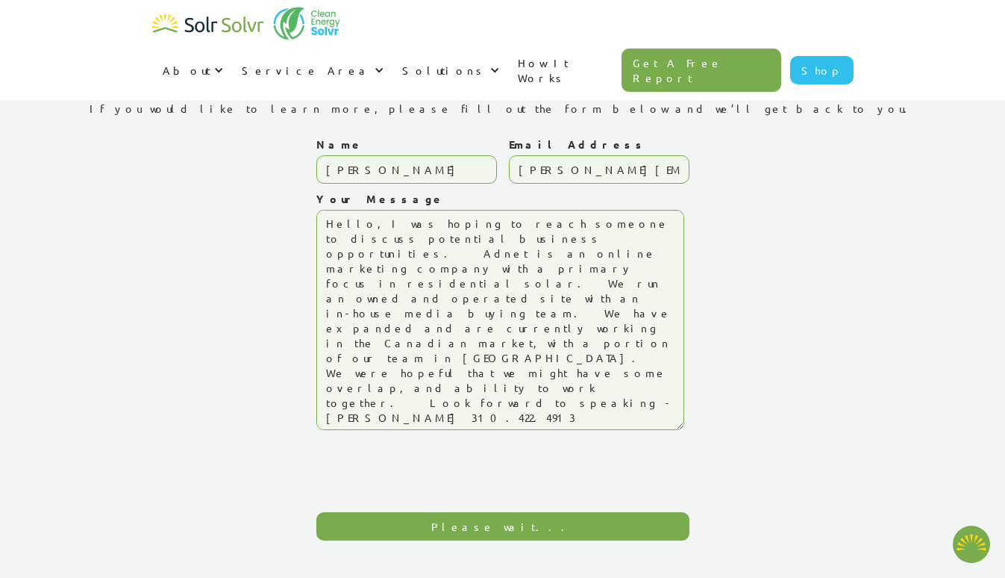
scroll to position [14, 0]
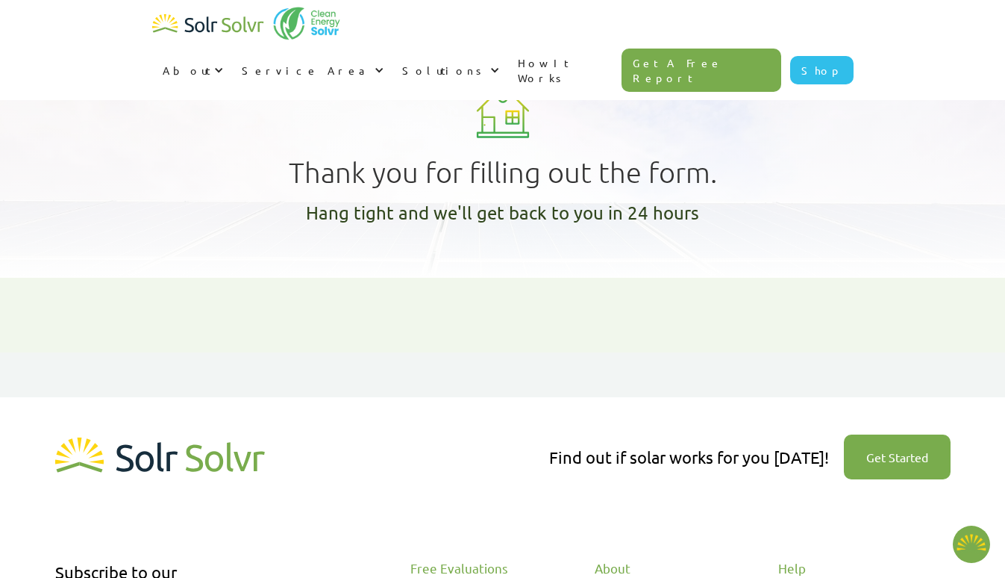
type textarea "x"
click at [864, 260] on div "Thank you for filling out the form. Hang tight and we'll get back to you in 24 …" at bounding box center [502, 139] width 1005 height 278
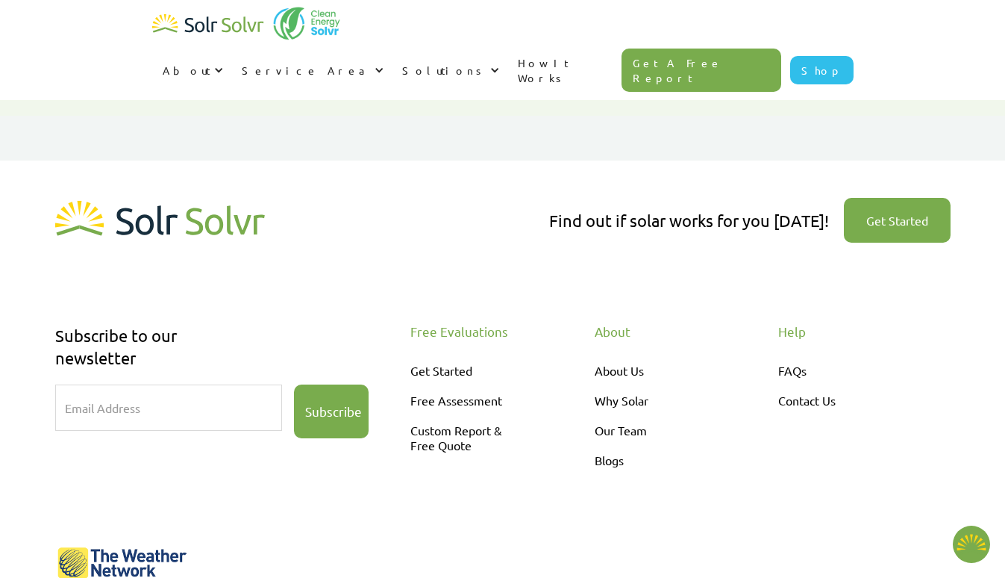
scroll to position [402, 0]
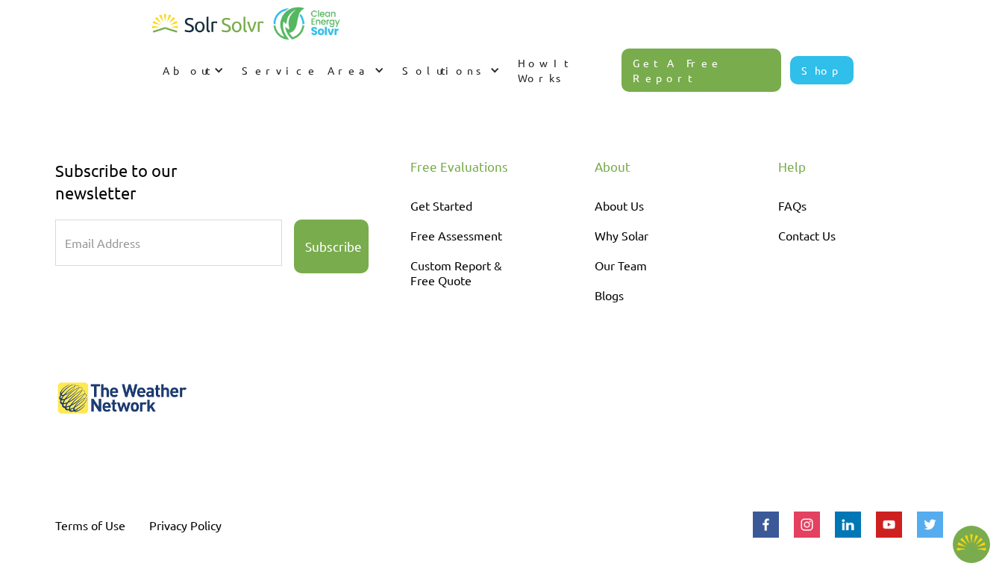
click at [659, 350] on div "About About Us Why Solar Our Team Blogs" at bounding box center [681, 297] width 172 height 276
